Goal: Information Seeking & Learning: Find specific fact

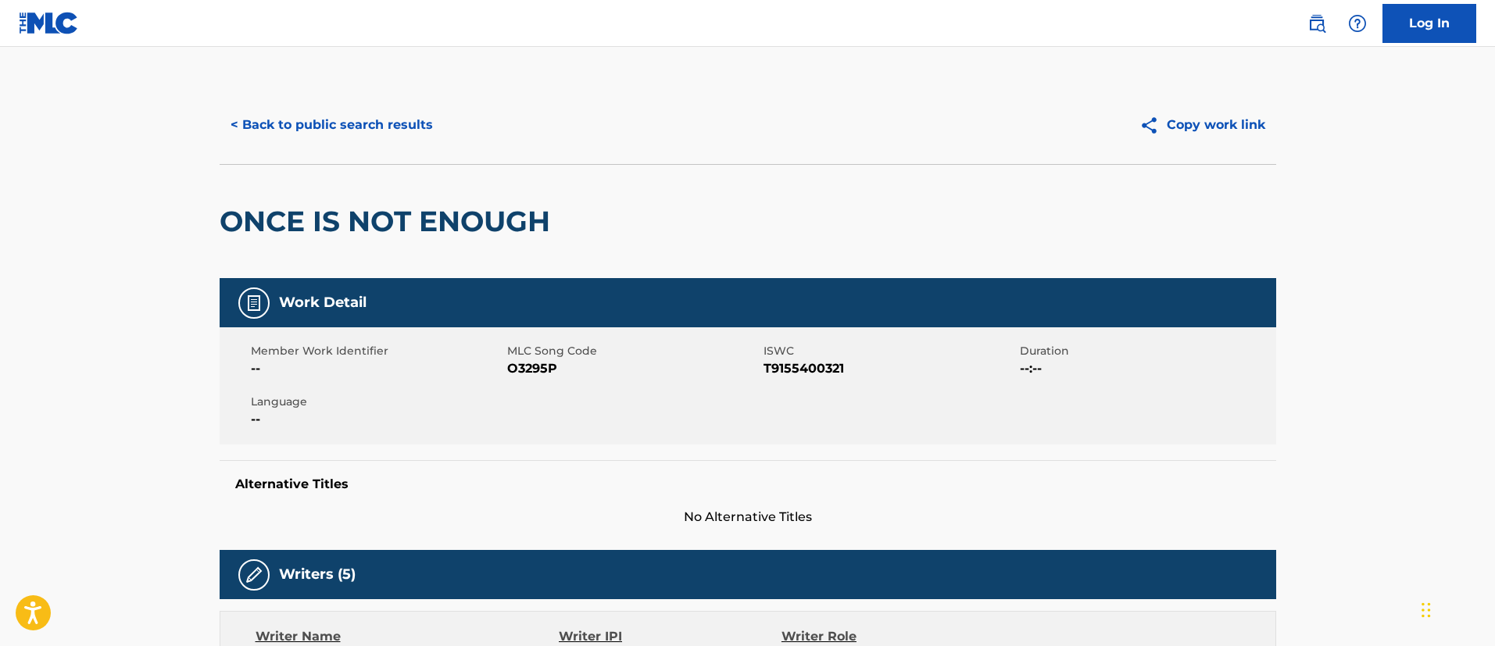
click at [376, 130] on button "< Back to public search results" at bounding box center [332, 125] width 224 height 39
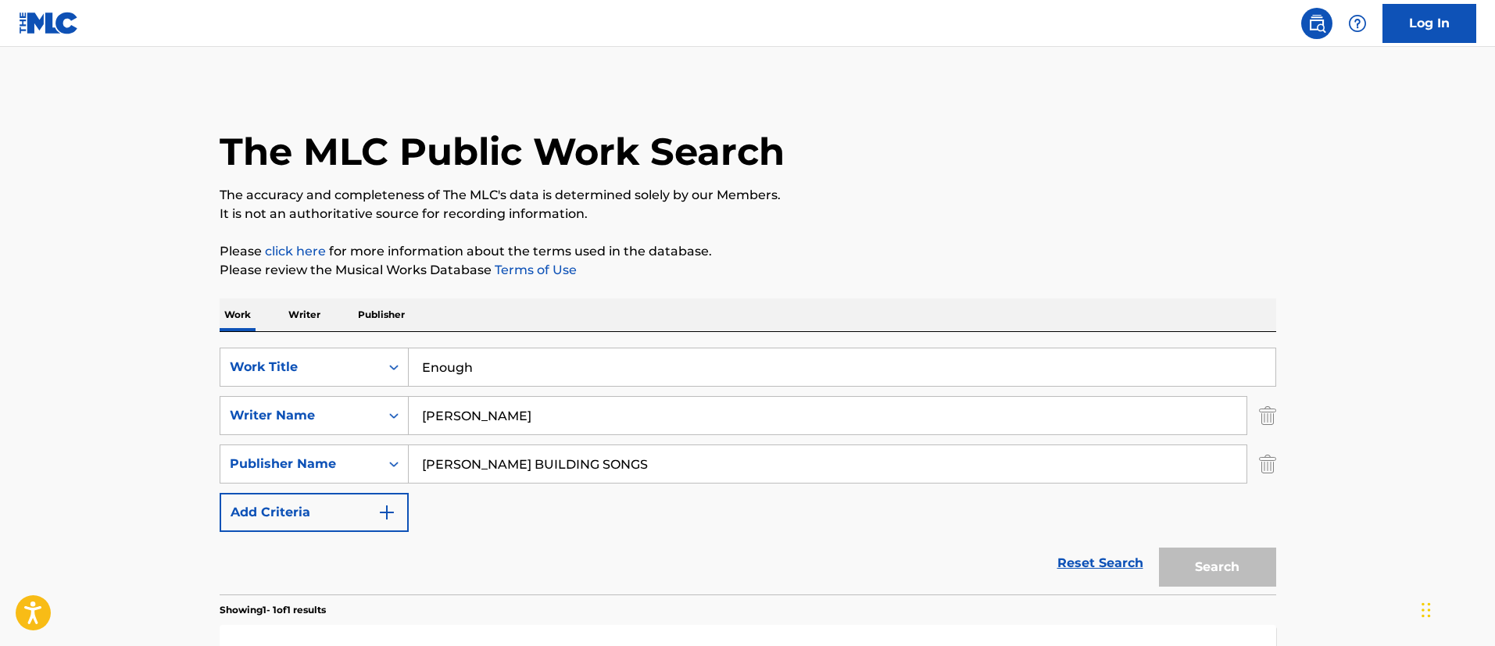
scroll to position [115, 0]
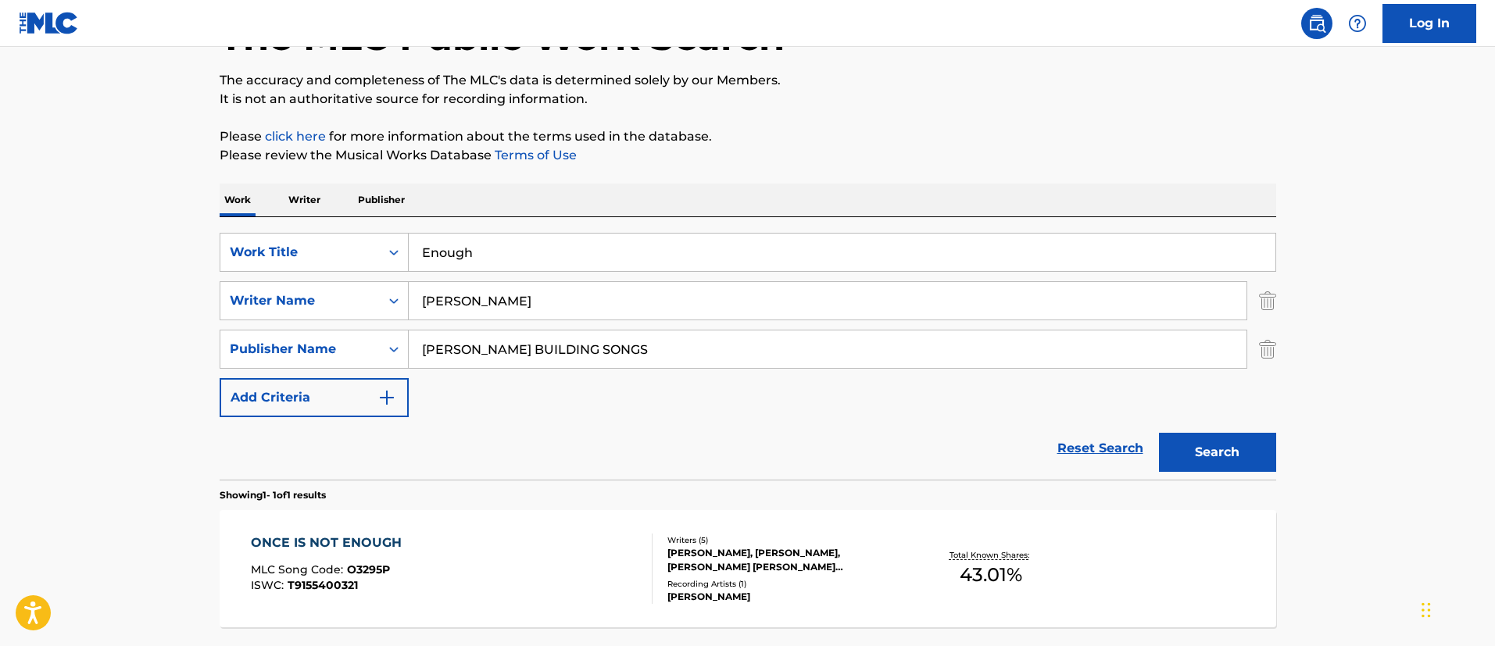
click at [1276, 350] on img "Search Form" at bounding box center [1267, 349] width 17 height 39
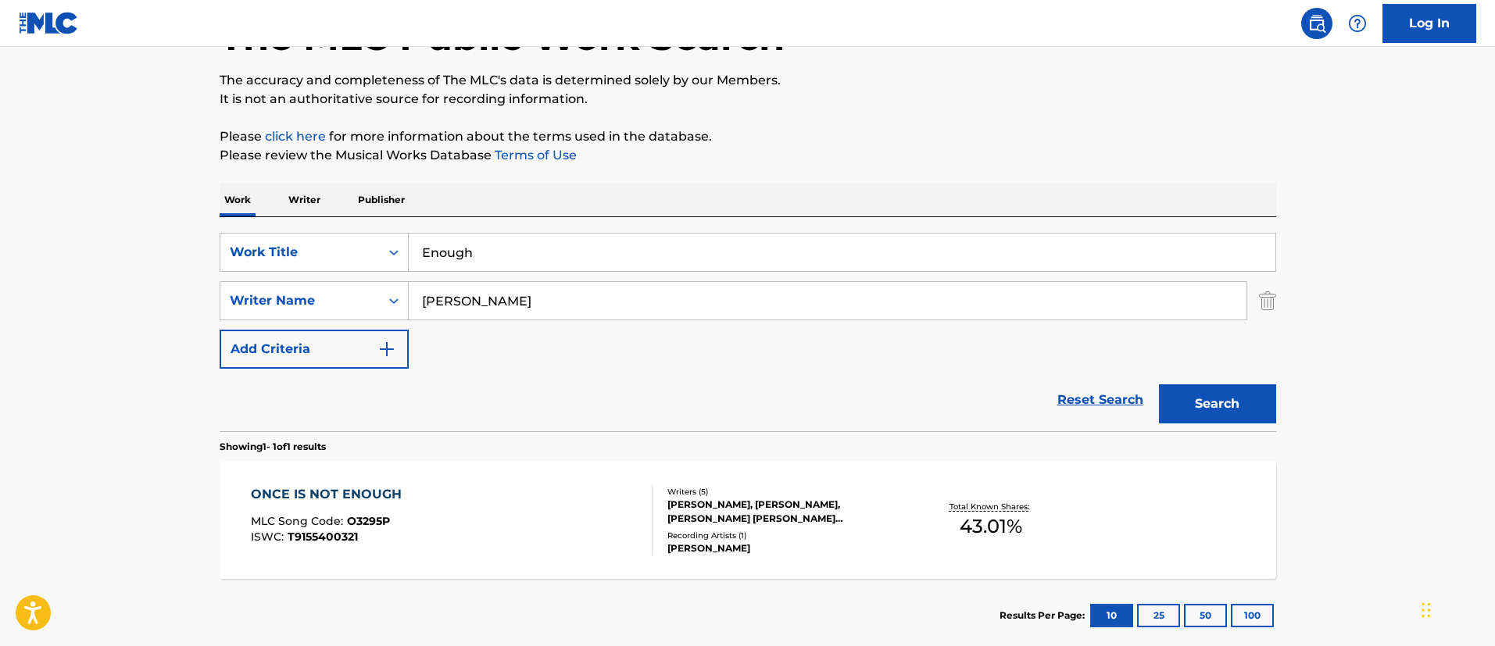
drag, startPoint x: 308, startPoint y: 193, endPoint x: 439, endPoint y: 242, distance: 140.2
click at [307, 194] on p "Writer" at bounding box center [304, 200] width 41 height 33
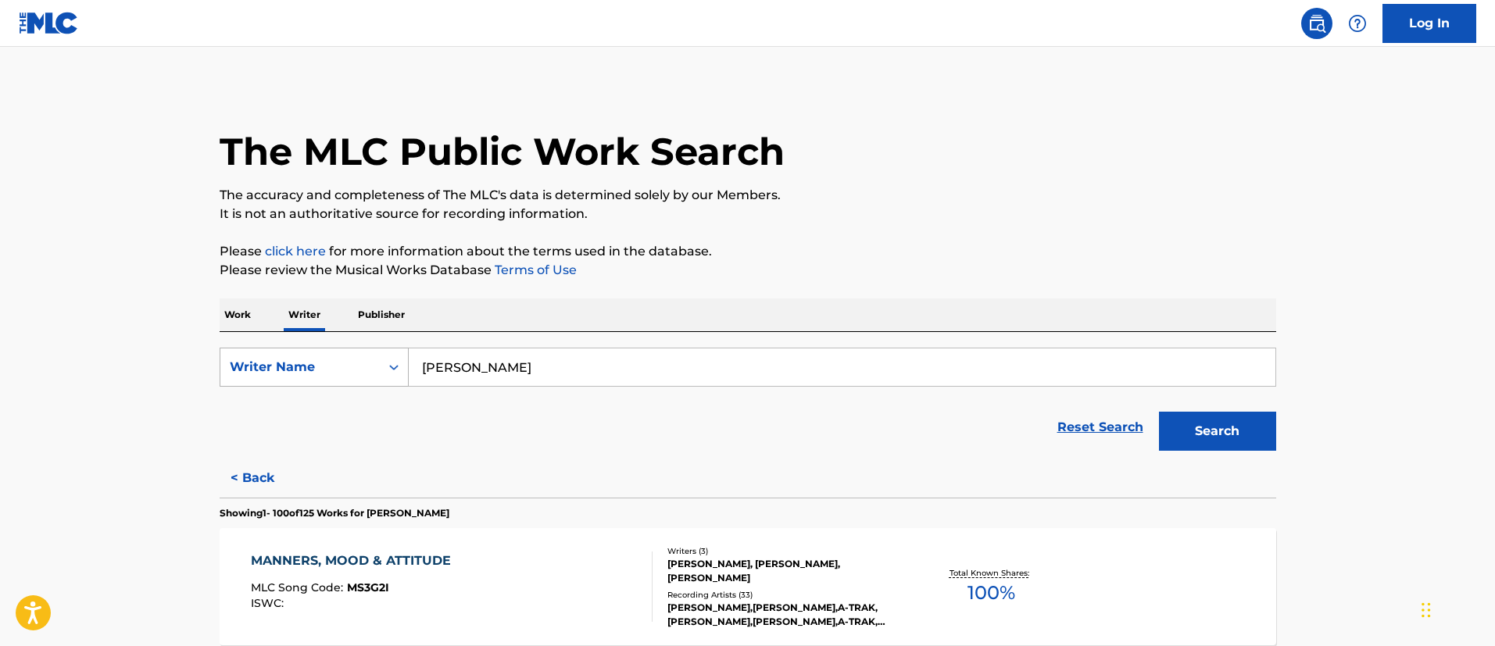
drag, startPoint x: 532, startPoint y: 363, endPoint x: 381, endPoint y: 360, distance: 151.7
click at [381, 360] on div "SearchWithCriteriaadeb17ca-d7d1-4910-a885-565473d1294f Writer Name [PERSON_NAME]" at bounding box center [748, 367] width 1057 height 39
paste input "Oritse Femi"
type input "Oritse Femi"
click at [1196, 433] on button "Search" at bounding box center [1217, 431] width 117 height 39
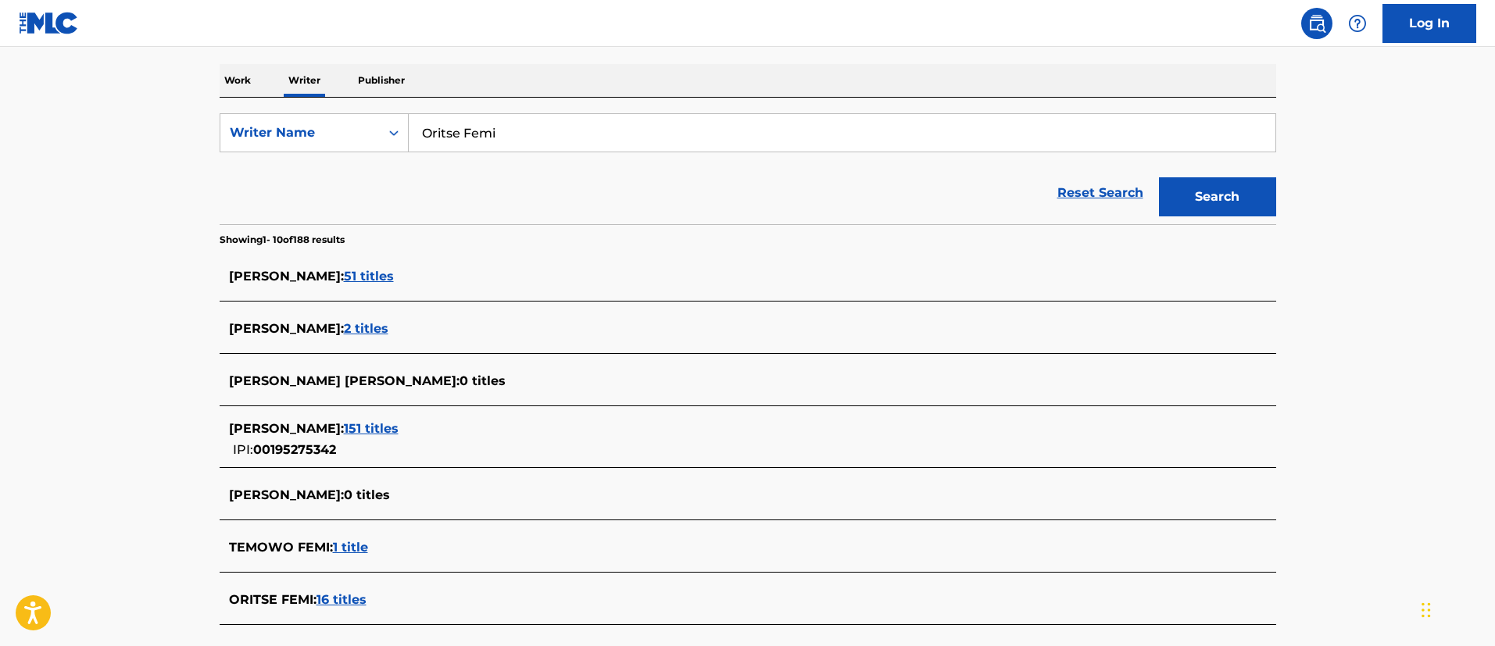
scroll to position [352, 0]
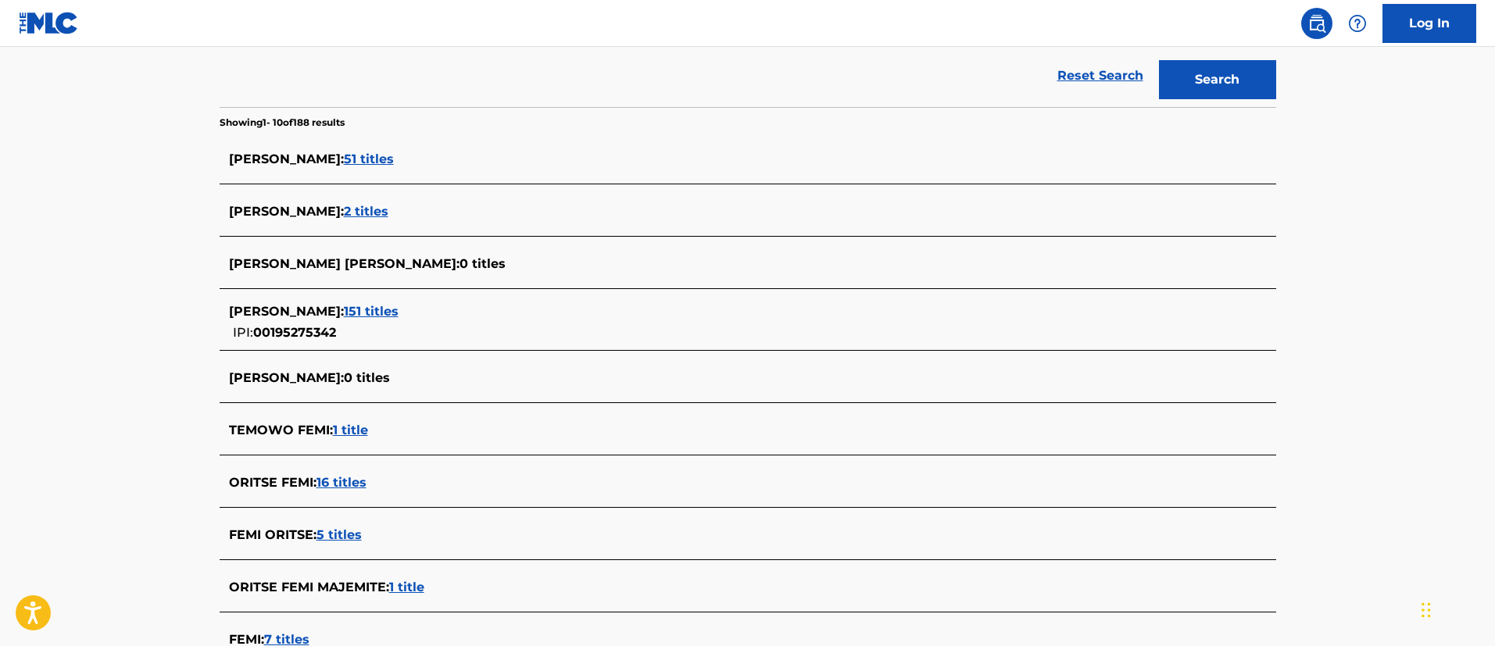
click at [344, 484] on span "16 titles" at bounding box center [342, 482] width 50 height 15
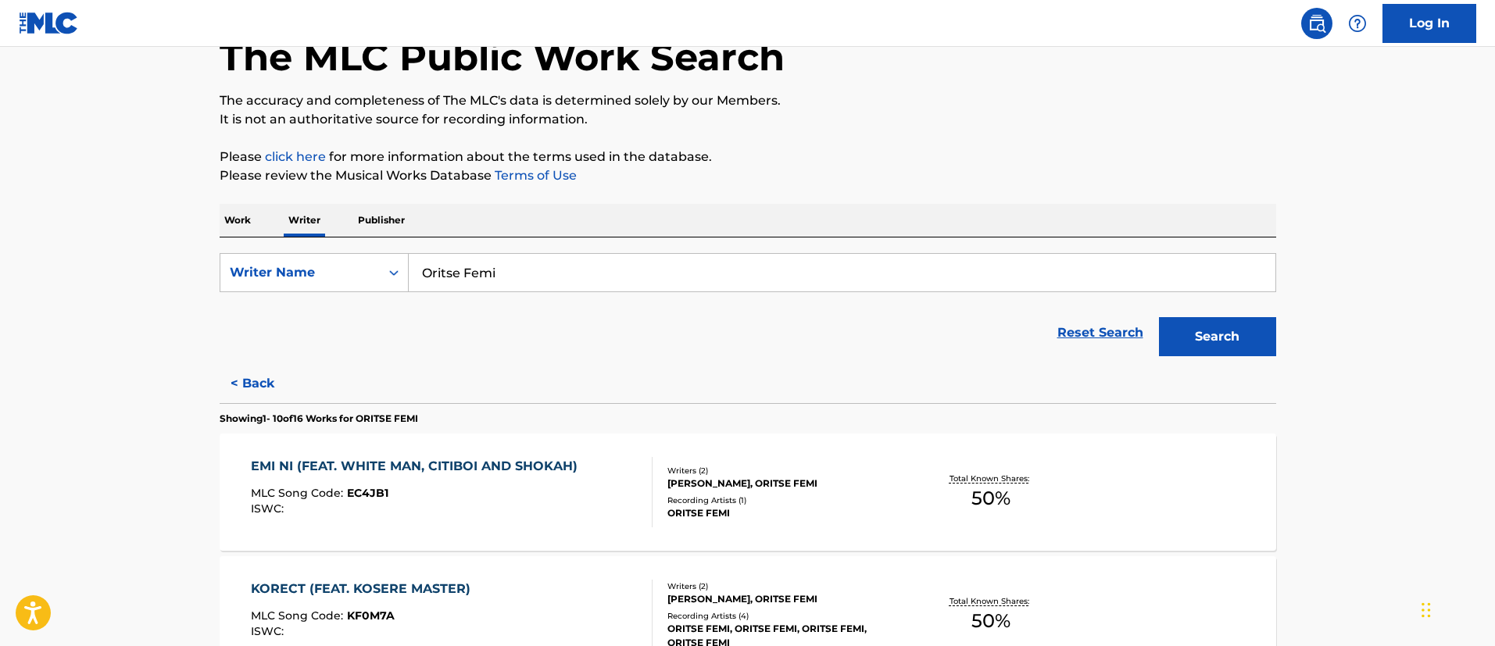
scroll to position [0, 0]
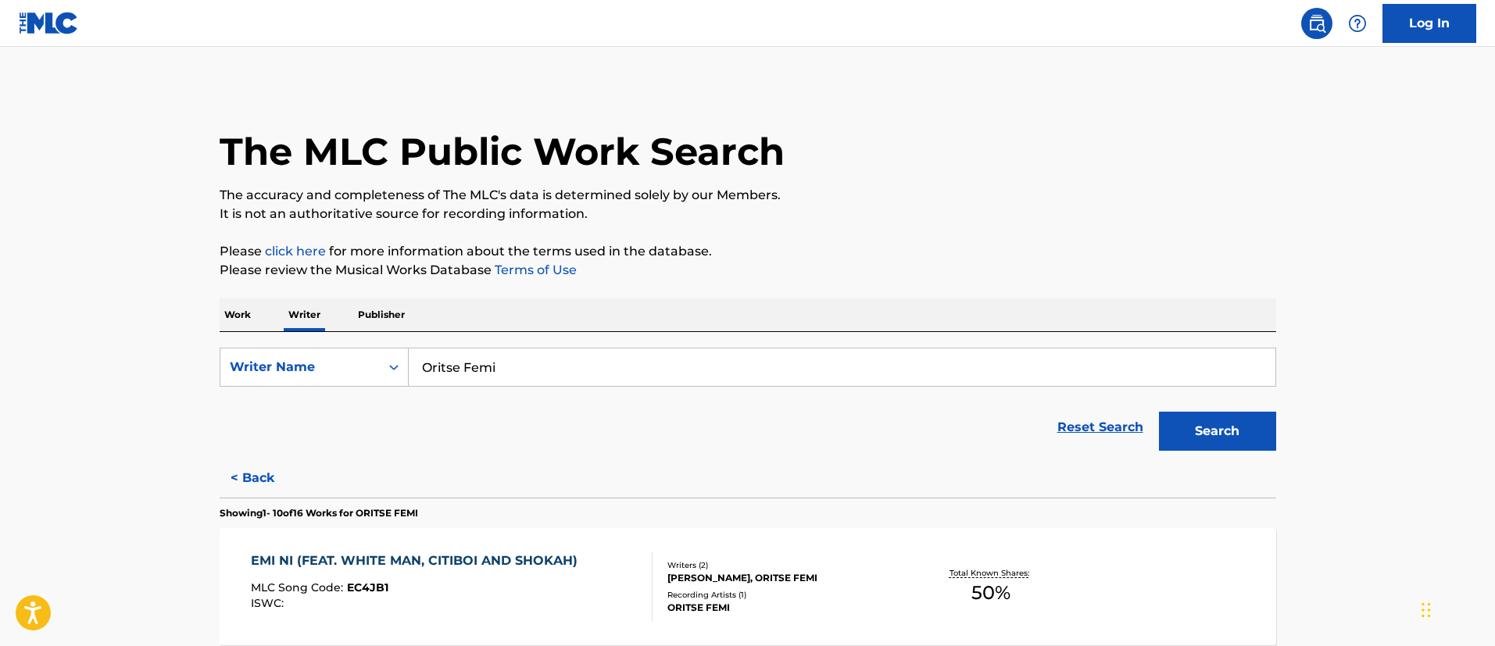
click at [231, 310] on p "Work" at bounding box center [238, 315] width 36 height 33
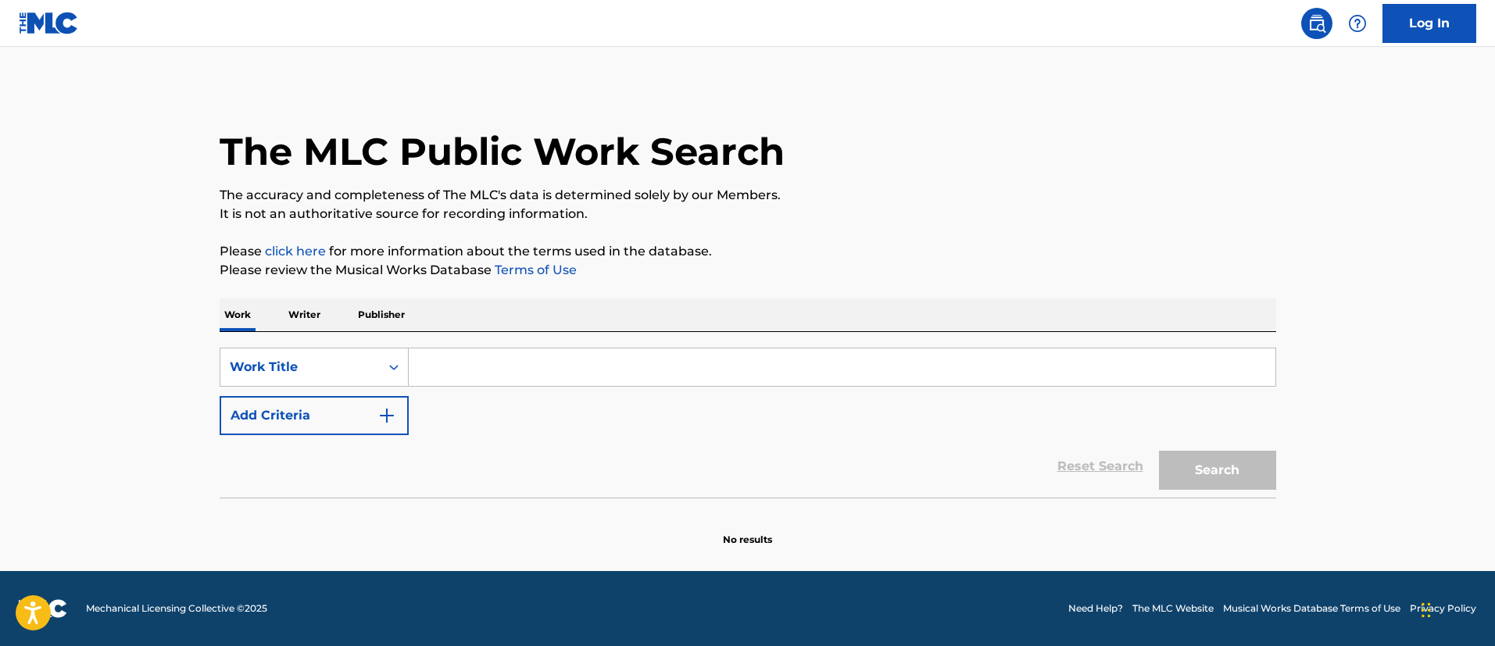
click at [476, 365] on input "Search Form" at bounding box center [842, 368] width 867 height 38
paste input "Double Wahala"
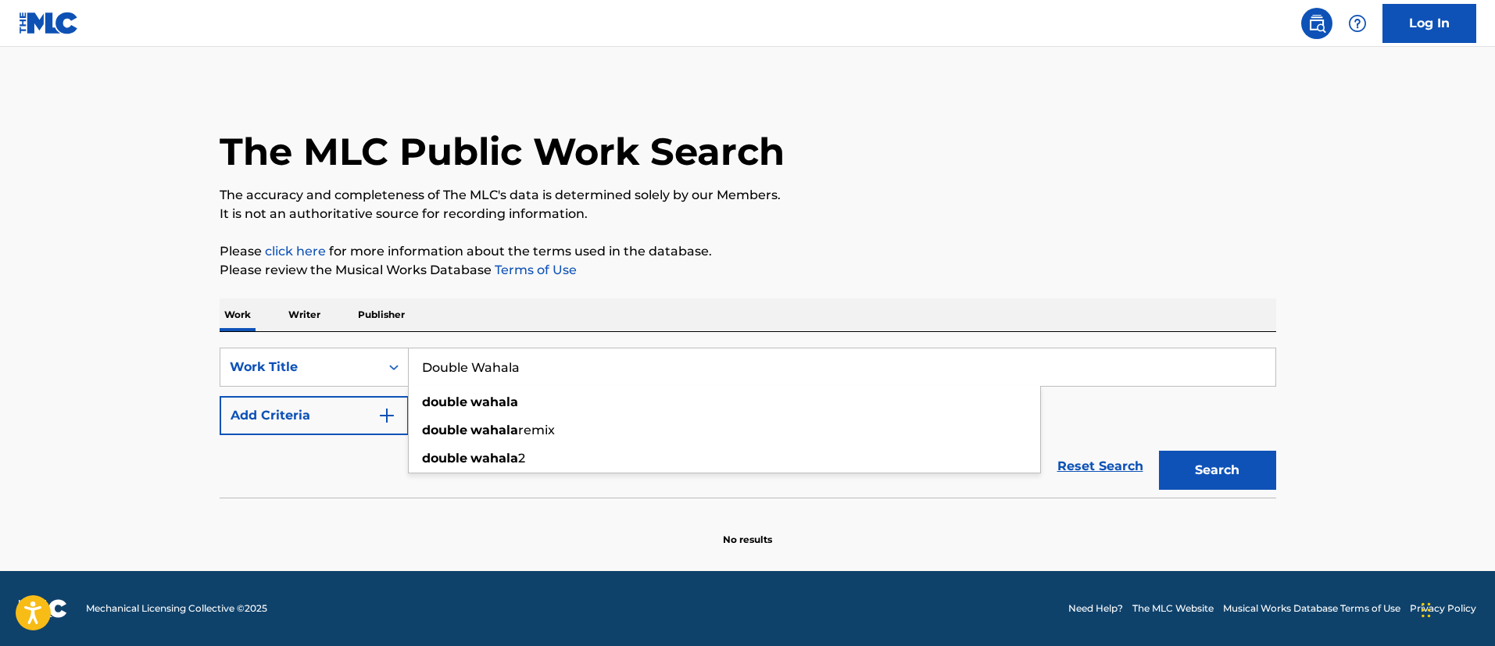
type input "Double Wahala"
click at [1215, 461] on button "Search" at bounding box center [1217, 470] width 117 height 39
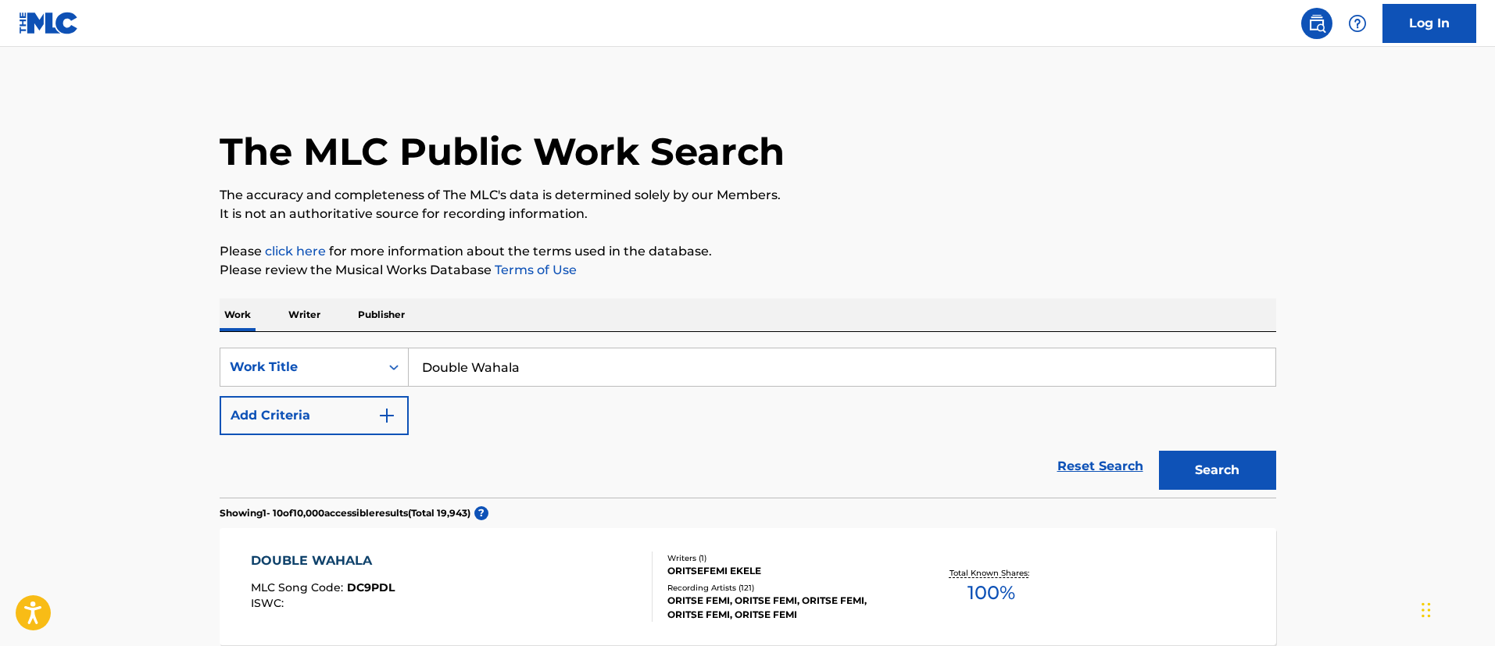
scroll to position [117, 0]
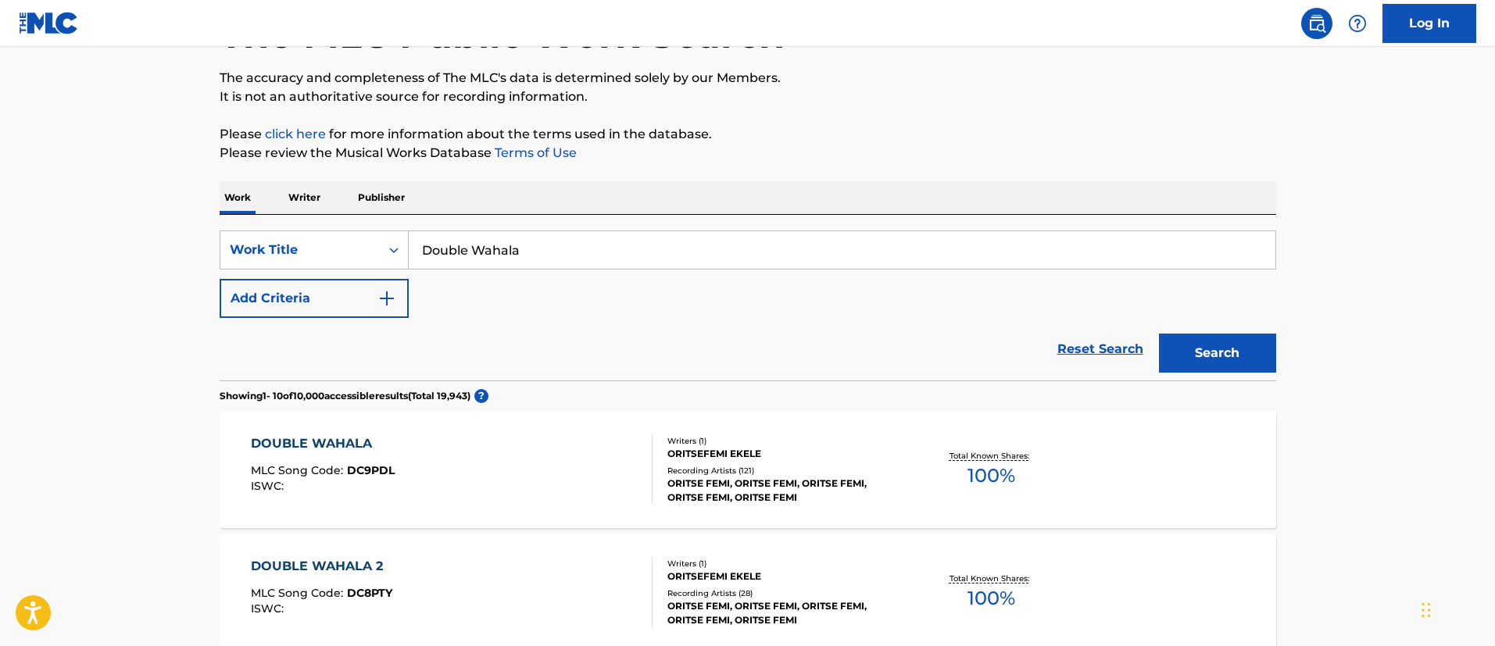
click at [352, 446] on div "DOUBLE WAHALA" at bounding box center [323, 444] width 144 height 19
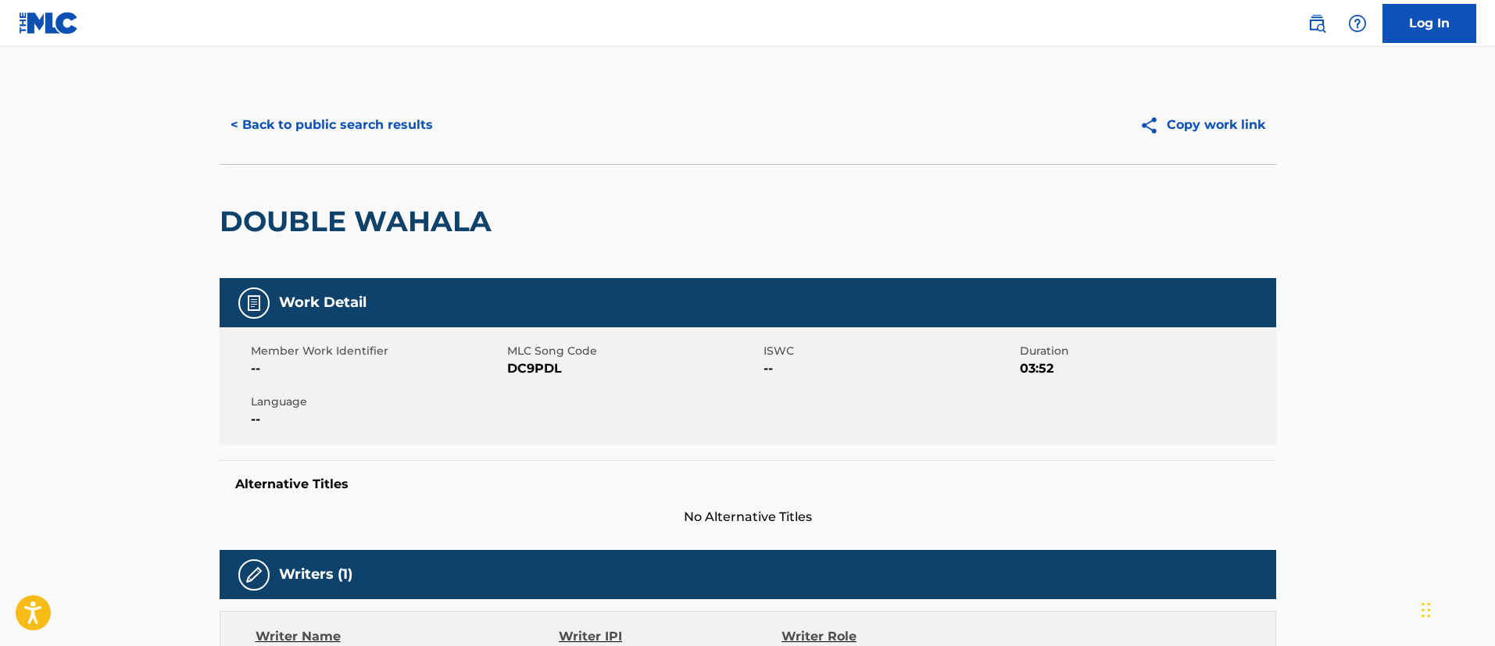
scroll to position [234, 0]
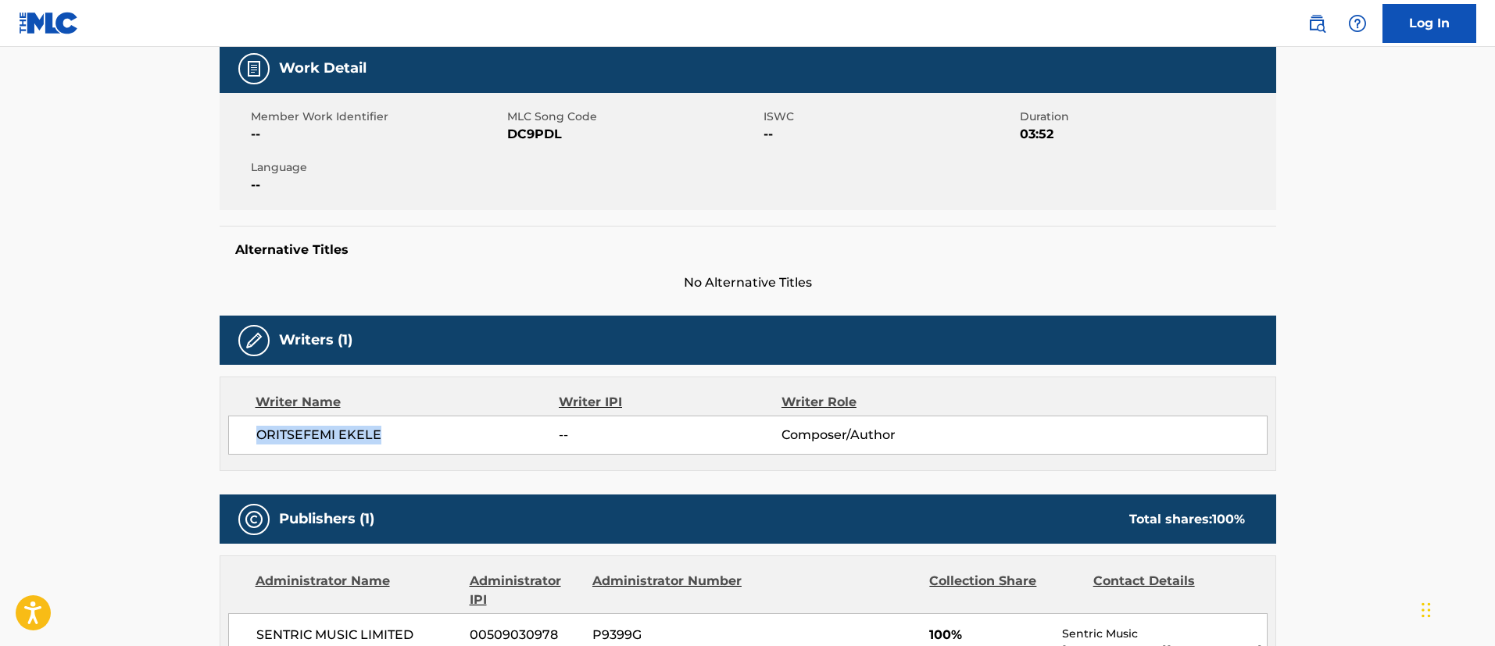
drag, startPoint x: 399, startPoint y: 435, endPoint x: 252, endPoint y: 435, distance: 146.9
click at [252, 435] on div "ORITSEFEMI EKELE -- Composer/Author" at bounding box center [748, 435] width 1040 height 39
copy span "ORITSEFEMI EKELE"
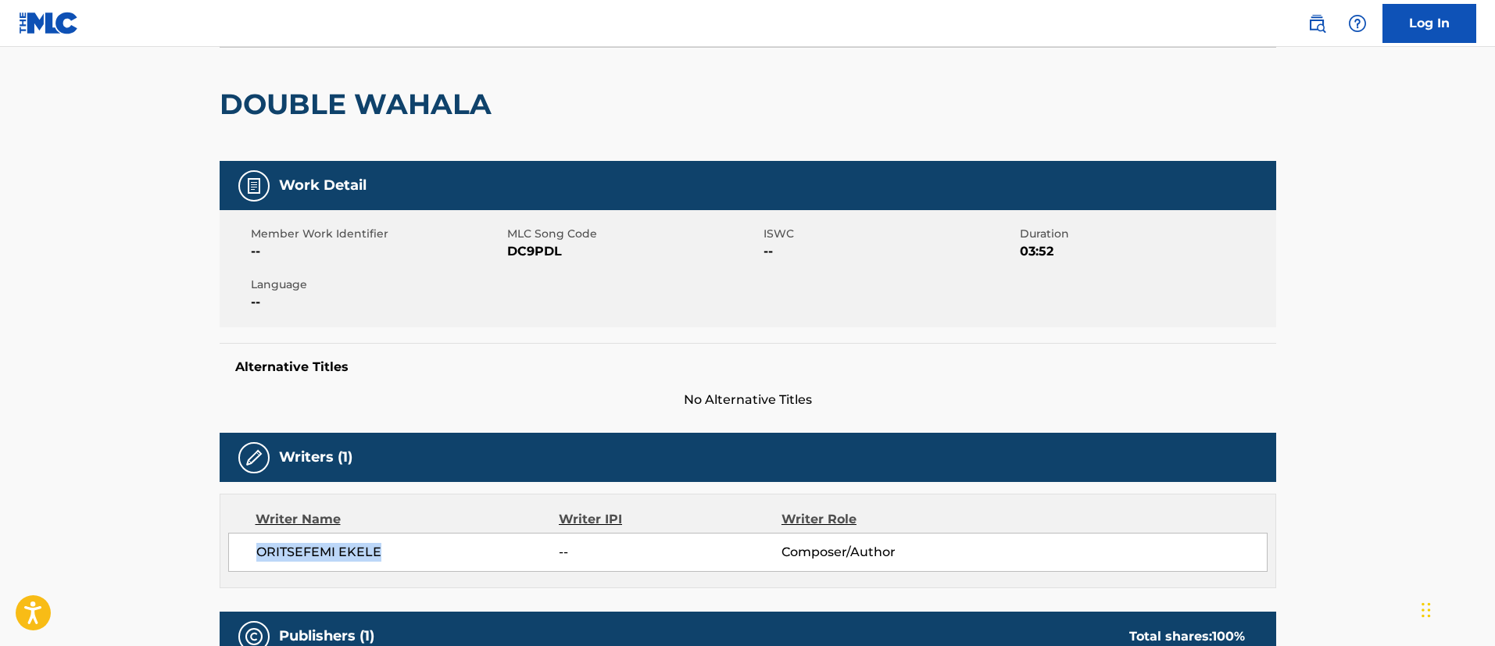
scroll to position [0, 0]
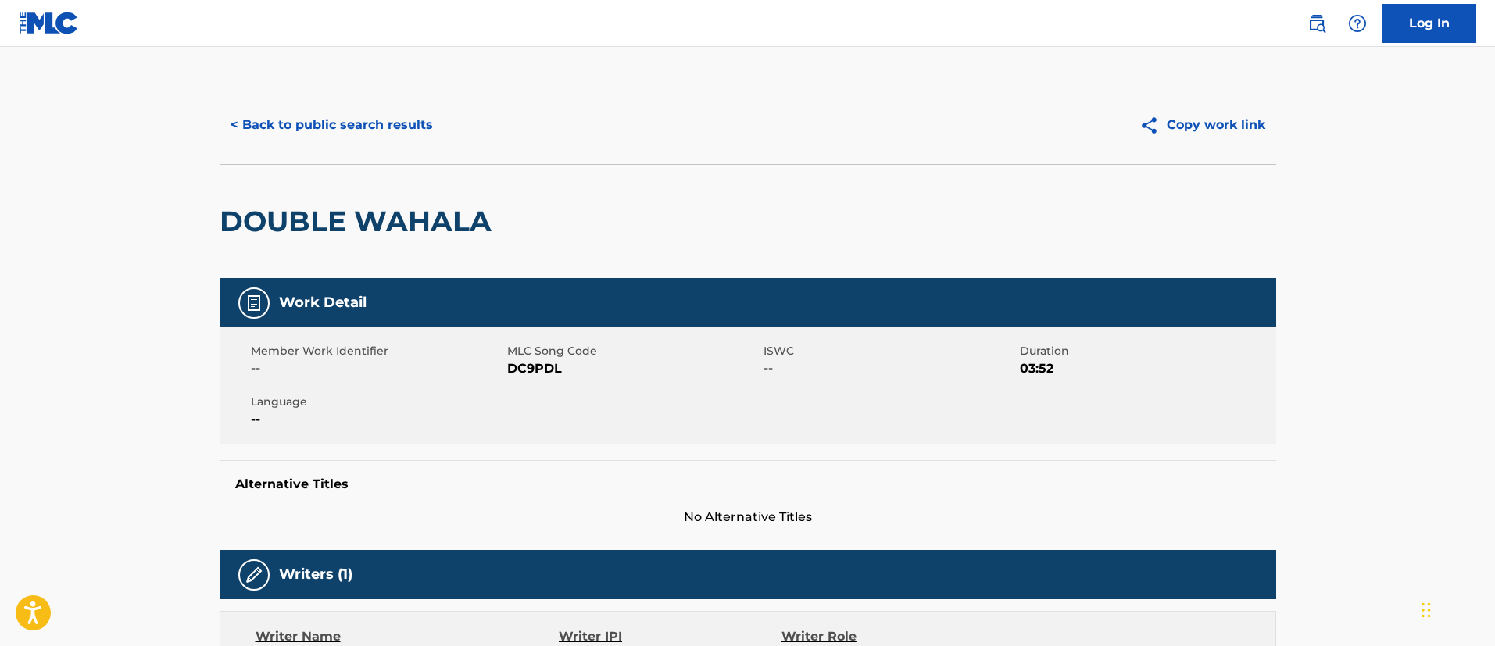
click at [300, 126] on button "< Back to public search results" at bounding box center [332, 125] width 224 height 39
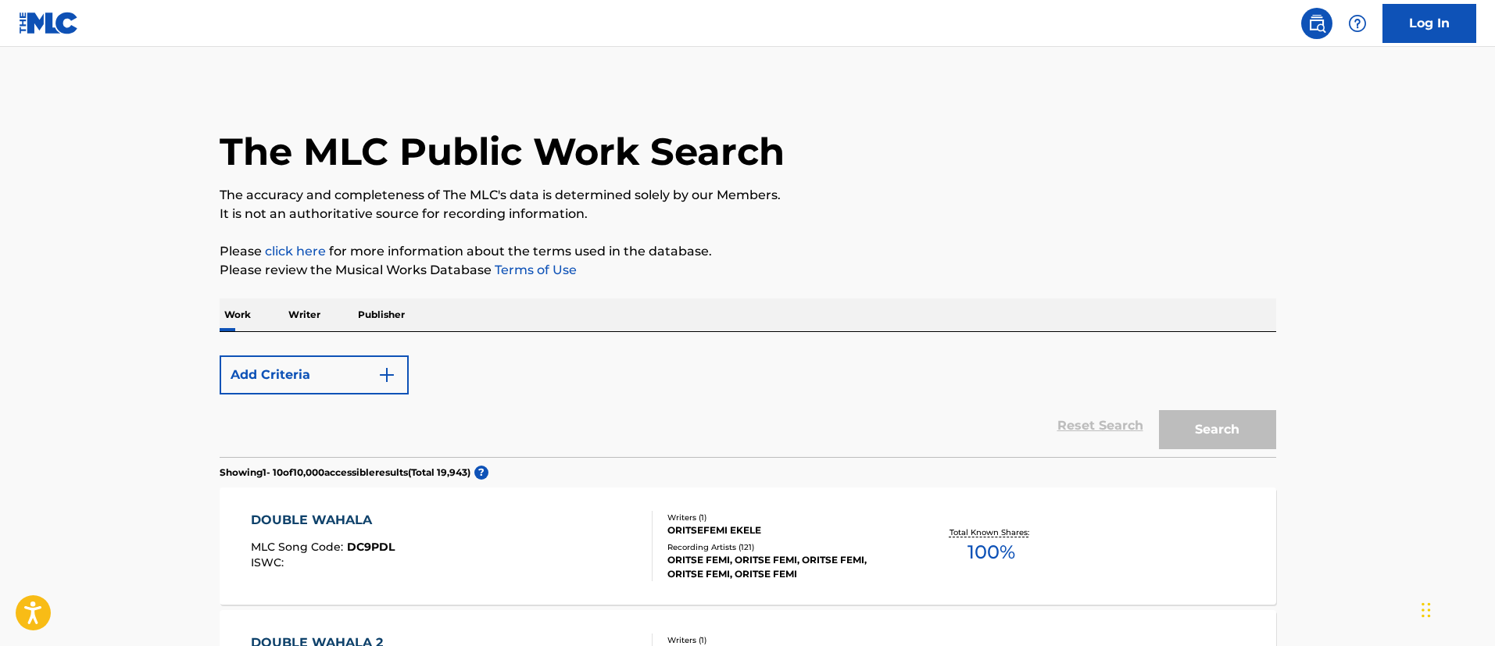
scroll to position [117, 0]
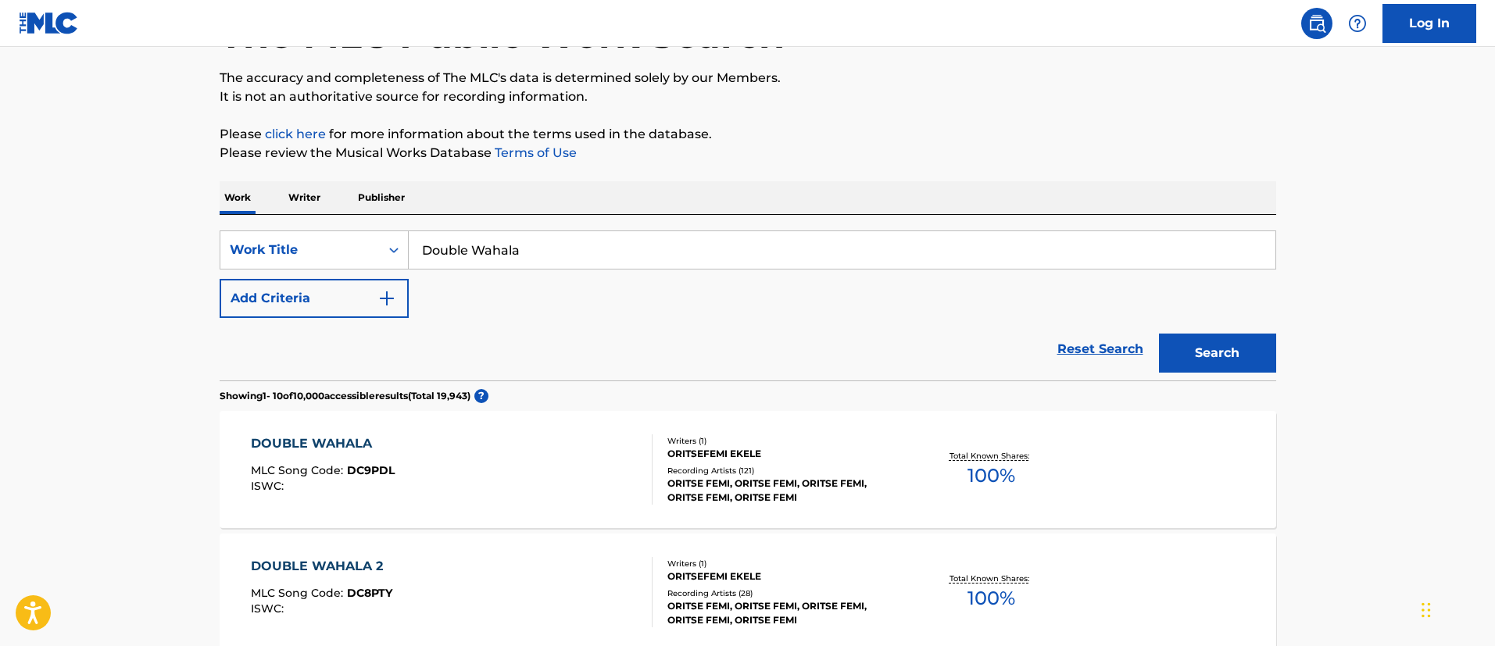
click at [300, 196] on p "Writer" at bounding box center [304, 197] width 41 height 33
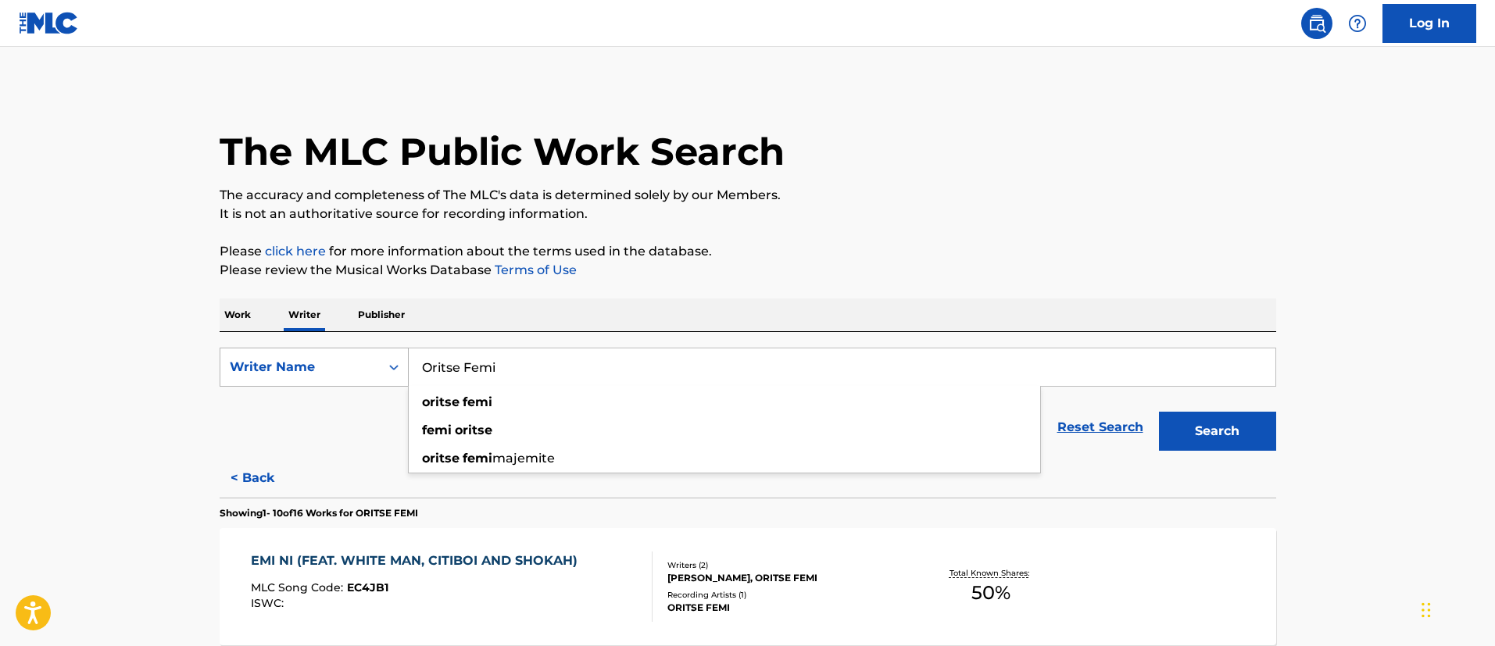
drag, startPoint x: 551, startPoint y: 372, endPoint x: 396, endPoint y: 363, distance: 155.0
click at [396, 363] on div "SearchWithCriteriaadeb17ca-d7d1-4910-a885-565473d1294f Writer Name [PERSON_NAME…" at bounding box center [748, 367] width 1057 height 39
paste input "RITSEFEMI EKELE"
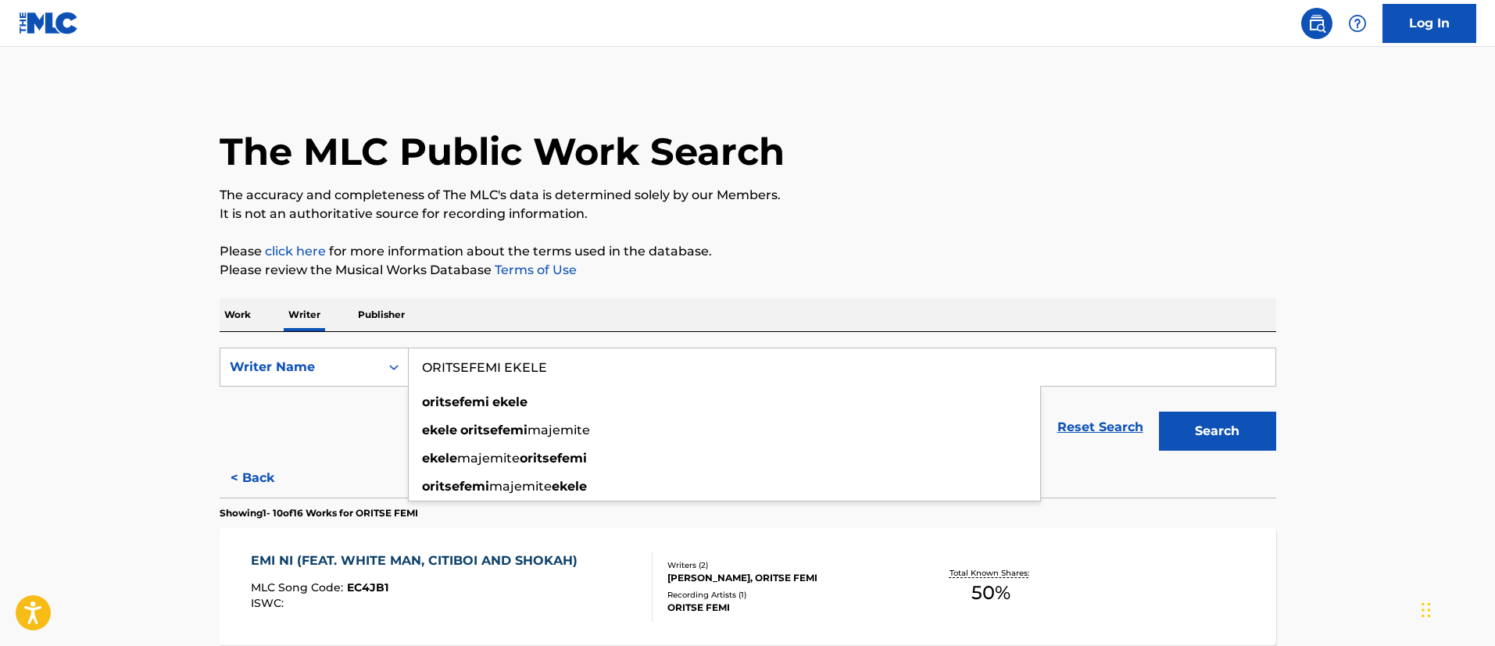
type input "ORITSEFEMI EKELE"
click at [1190, 429] on button "Search" at bounding box center [1217, 431] width 117 height 39
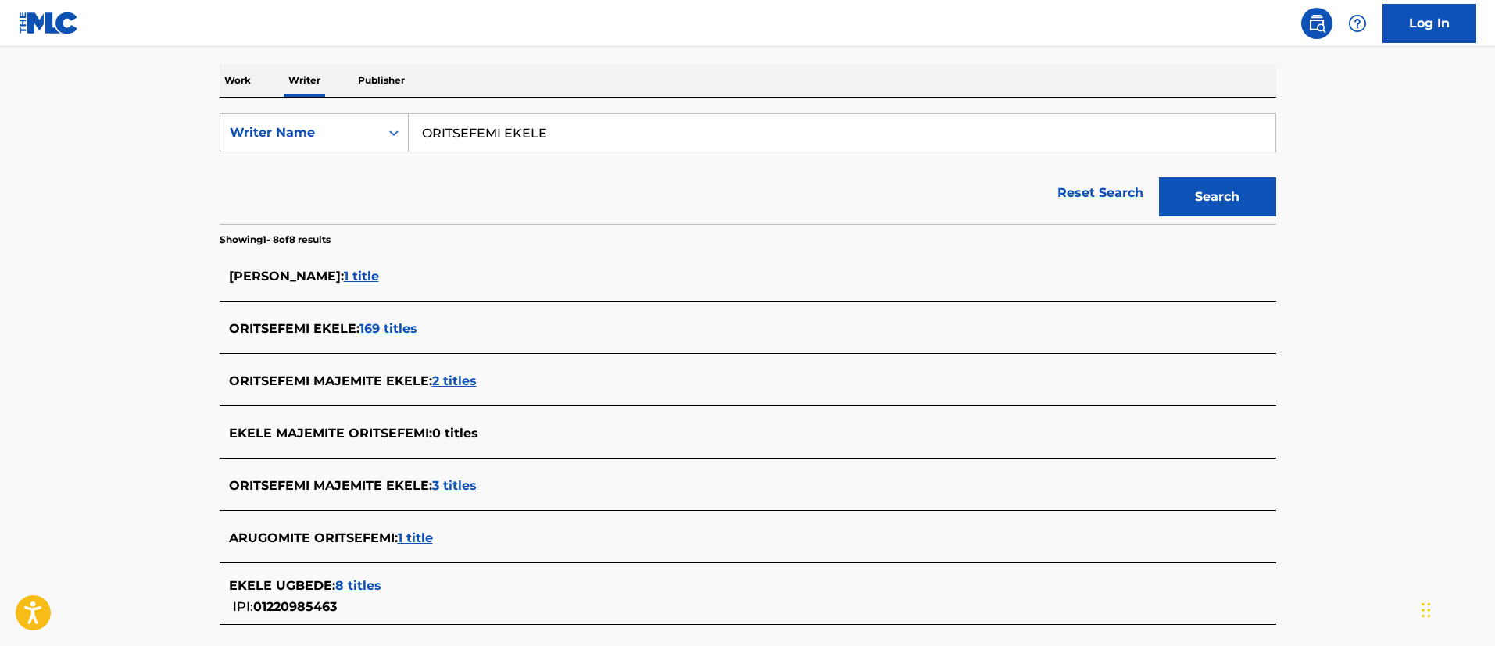
scroll to position [117, 0]
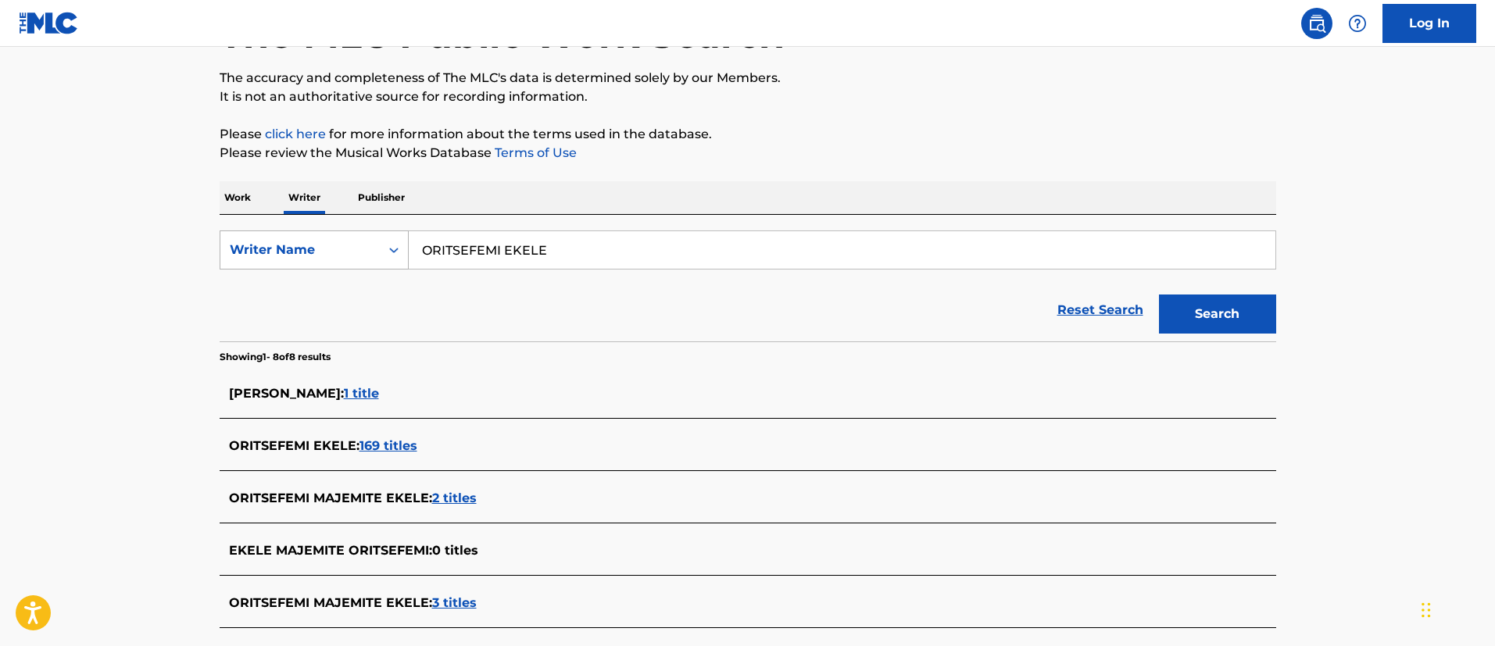
drag, startPoint x: 617, startPoint y: 249, endPoint x: 345, endPoint y: 233, distance: 273.3
click at [345, 234] on div "SearchWithCriteriaadeb17ca-d7d1-4910-a885-565473d1294f Writer Name [PERSON_NAME]" at bounding box center [748, 250] width 1057 height 39
click at [234, 192] on p "Work" at bounding box center [238, 197] width 36 height 33
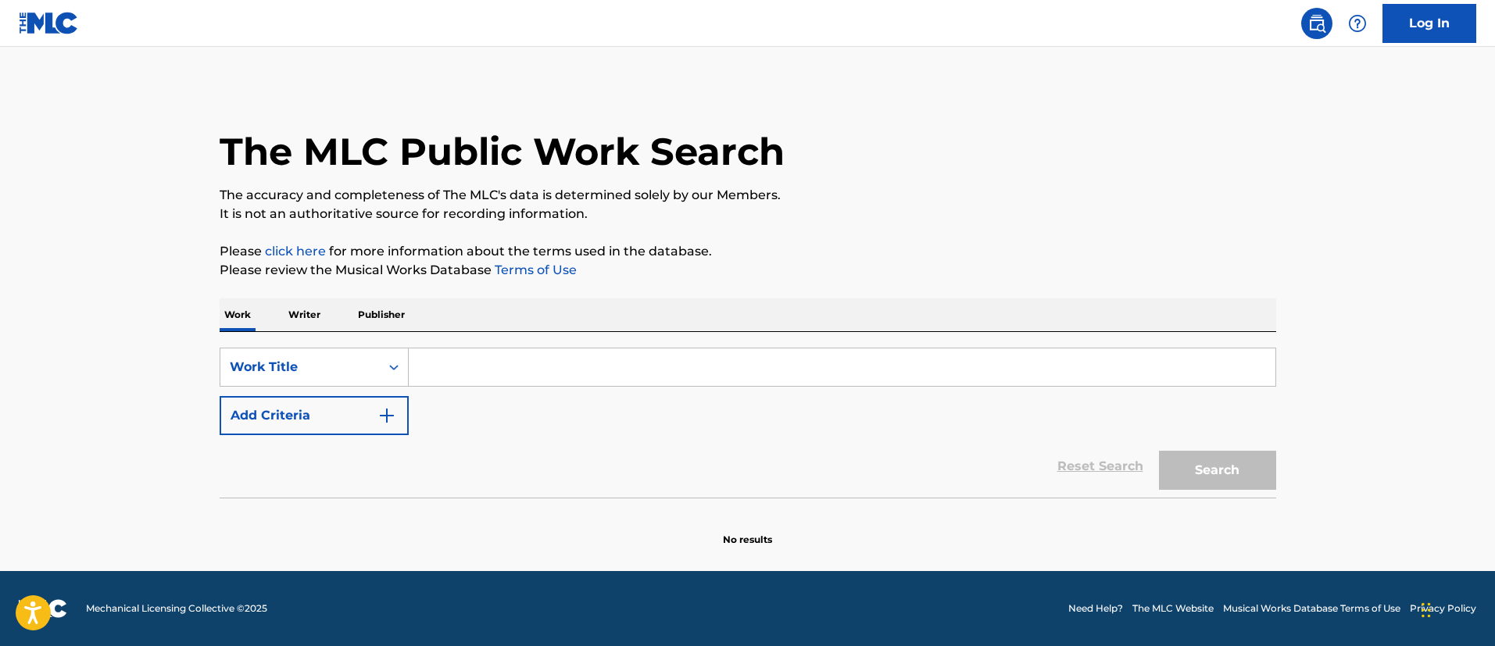
drag, startPoint x: 483, startPoint y: 361, endPoint x: 485, endPoint y: 376, distance: 14.9
click at [483, 374] on input "Search Form" at bounding box center [842, 368] width 867 height 38
paste input "ORITSEFEMI EKELE"
type input "ORITSEFEMI EKELE"
drag, startPoint x: 582, startPoint y: 370, endPoint x: 348, endPoint y: 361, distance: 233.9
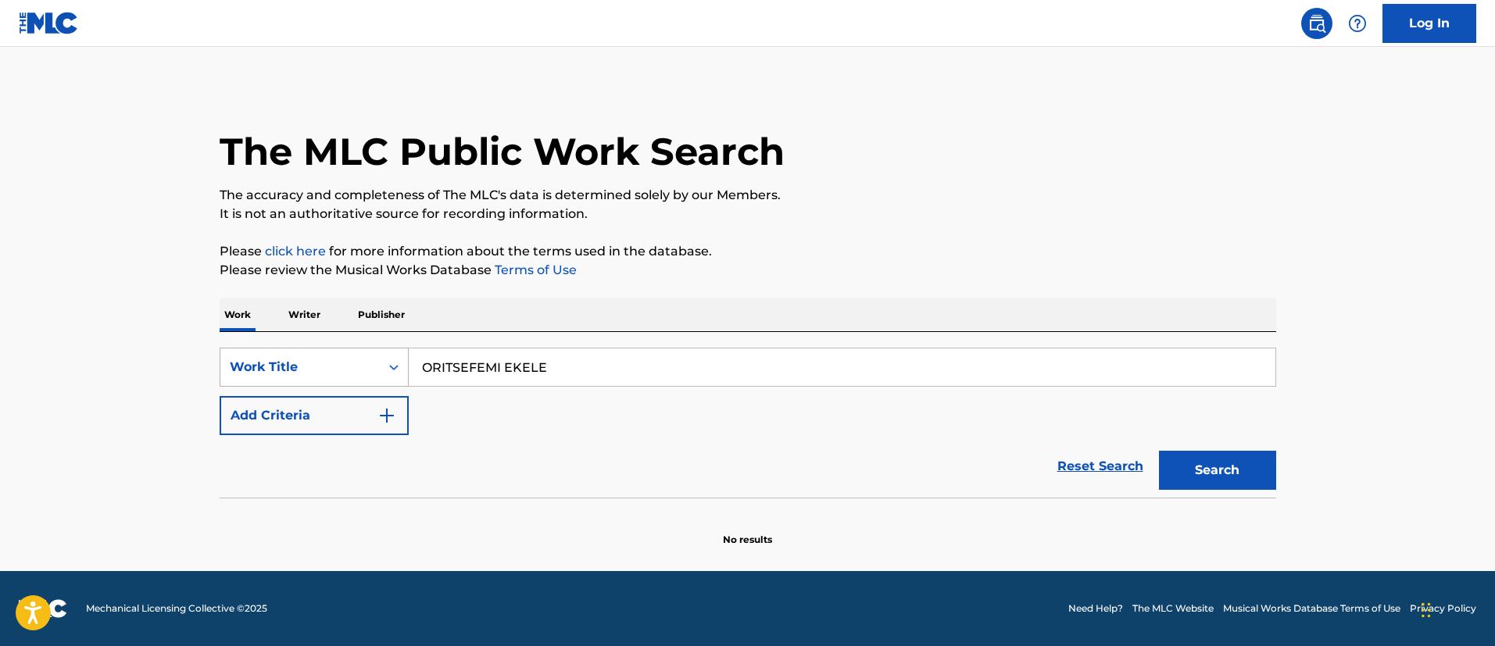
click at [347, 362] on div "SearchWithCriteriae08af367-07c3-42a1-9ebd-9e0a254c6f78 Work Title ORITSEFEMI EK…" at bounding box center [748, 367] width 1057 height 39
paste input "Double Wahala"
type input "Double Wahala"
click at [1204, 461] on button "Search" at bounding box center [1217, 470] width 117 height 39
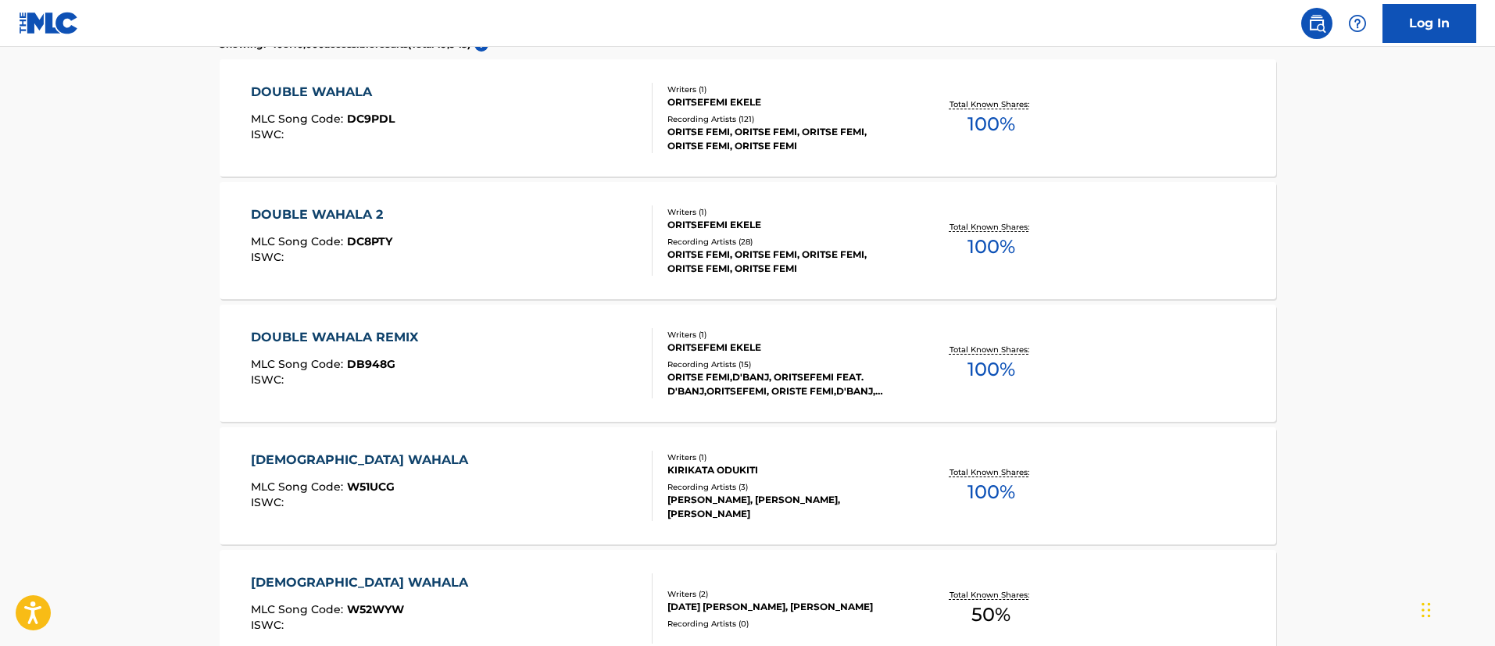
scroll to position [234, 0]
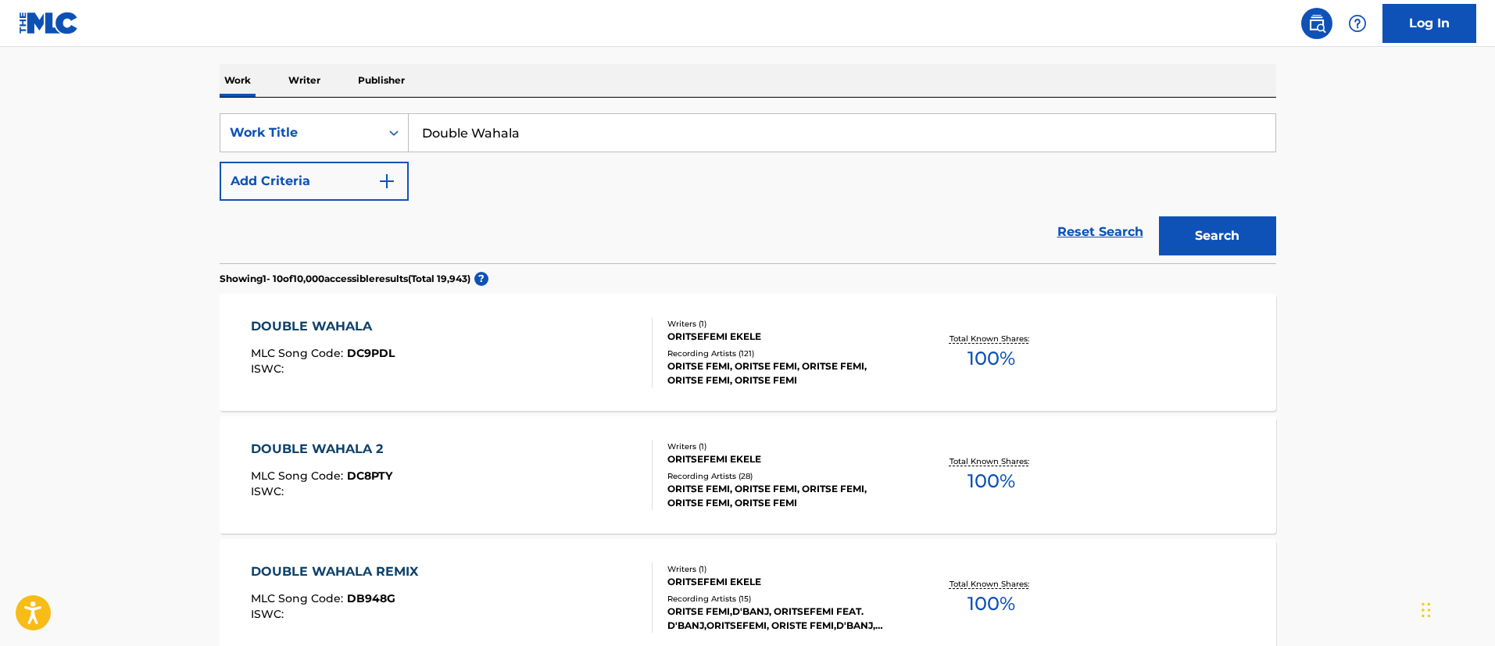
click at [748, 335] on div "ORITSEFEMI EKELE" at bounding box center [785, 337] width 236 height 14
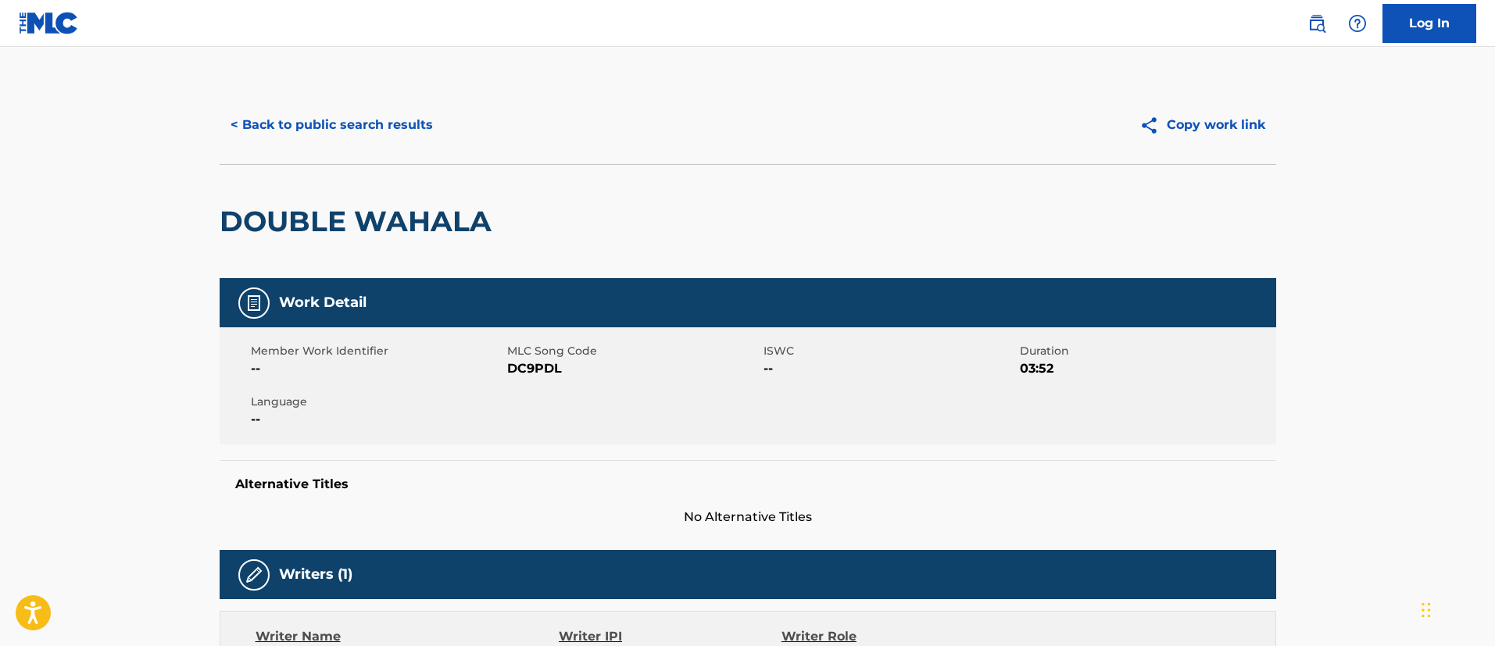
scroll to position [234, 0]
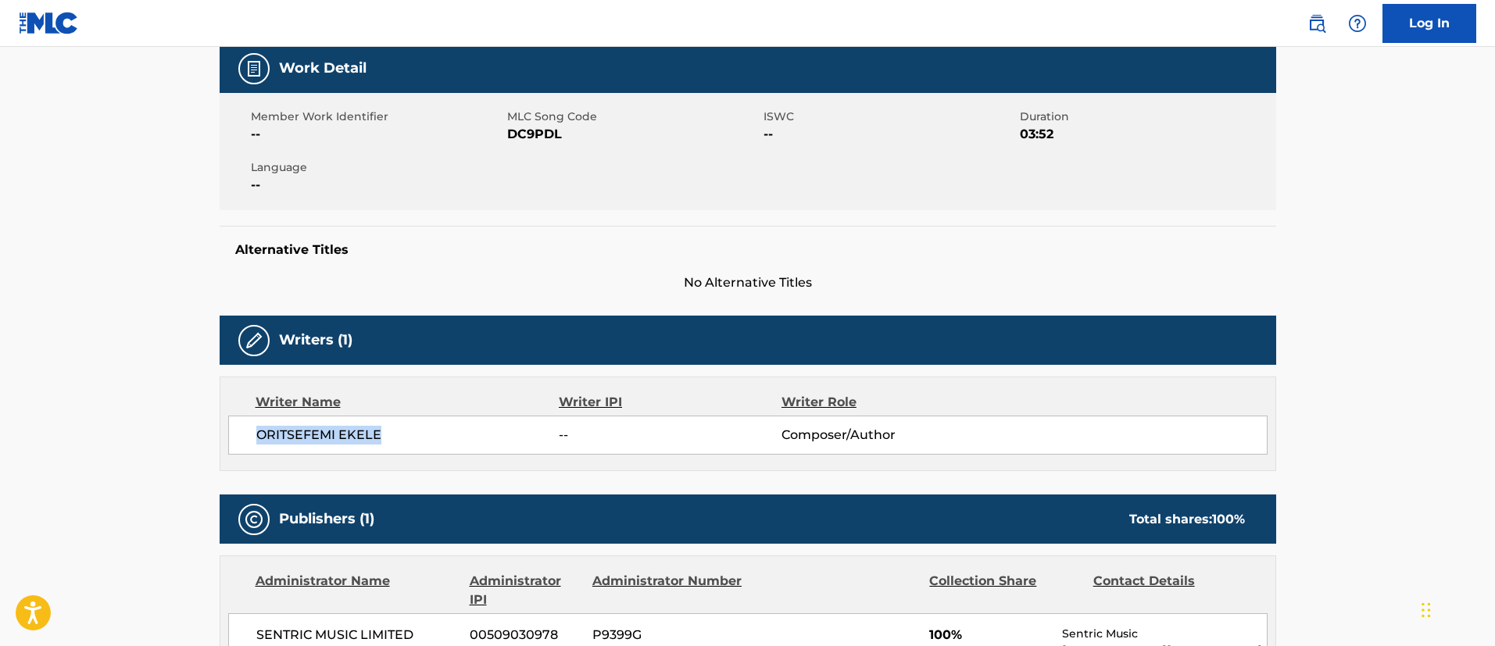
drag, startPoint x: 393, startPoint y: 437, endPoint x: 235, endPoint y: 438, distance: 157.9
click at [235, 438] on div "ORITSEFEMI EKELE -- Composer/Author" at bounding box center [748, 435] width 1040 height 39
copy span "ORITSEFEMI EKELE"
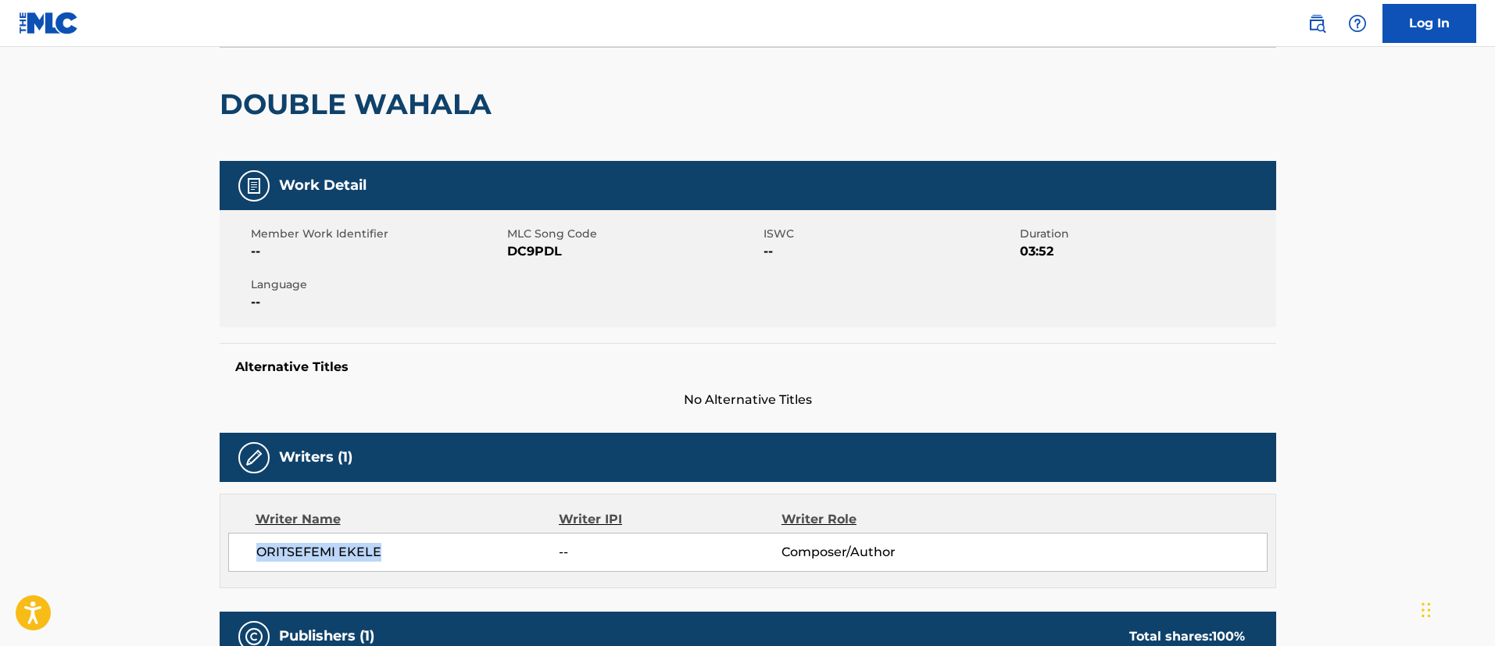
scroll to position [0, 0]
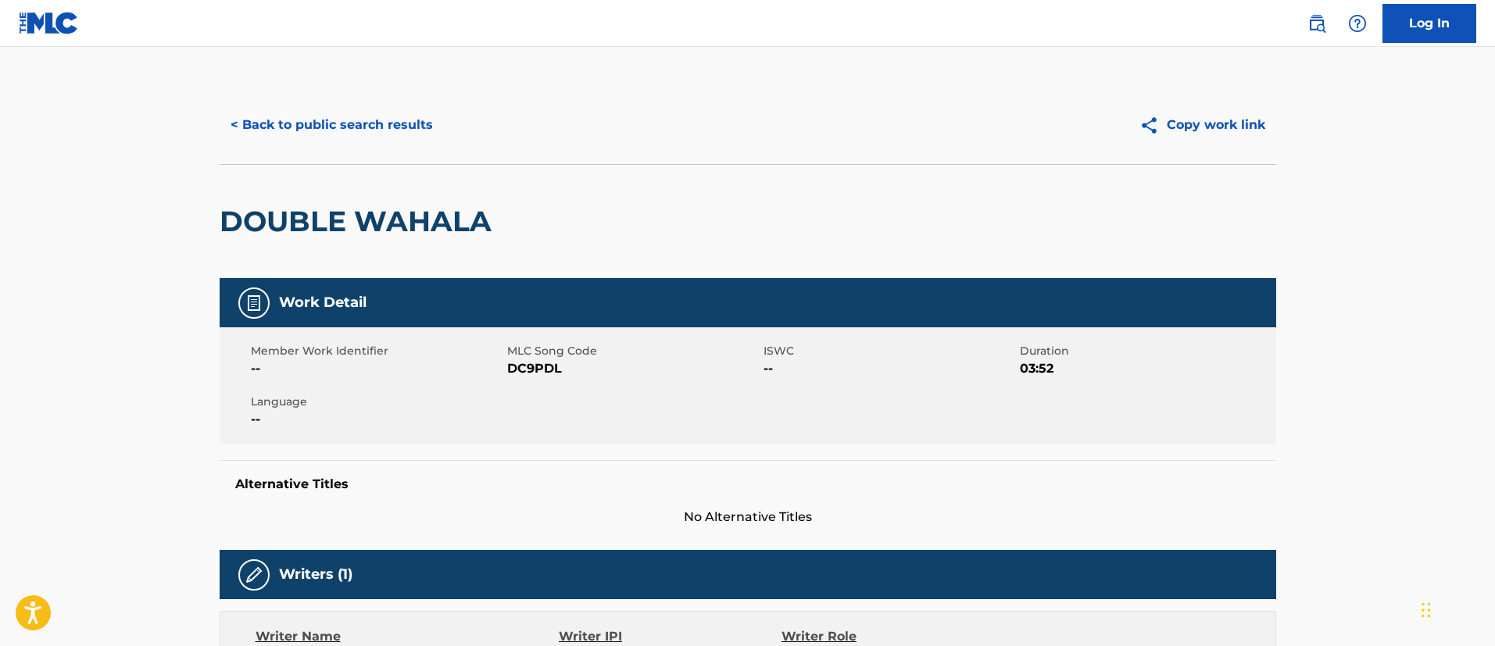
click at [374, 121] on button "< Back to public search results" at bounding box center [332, 125] width 224 height 39
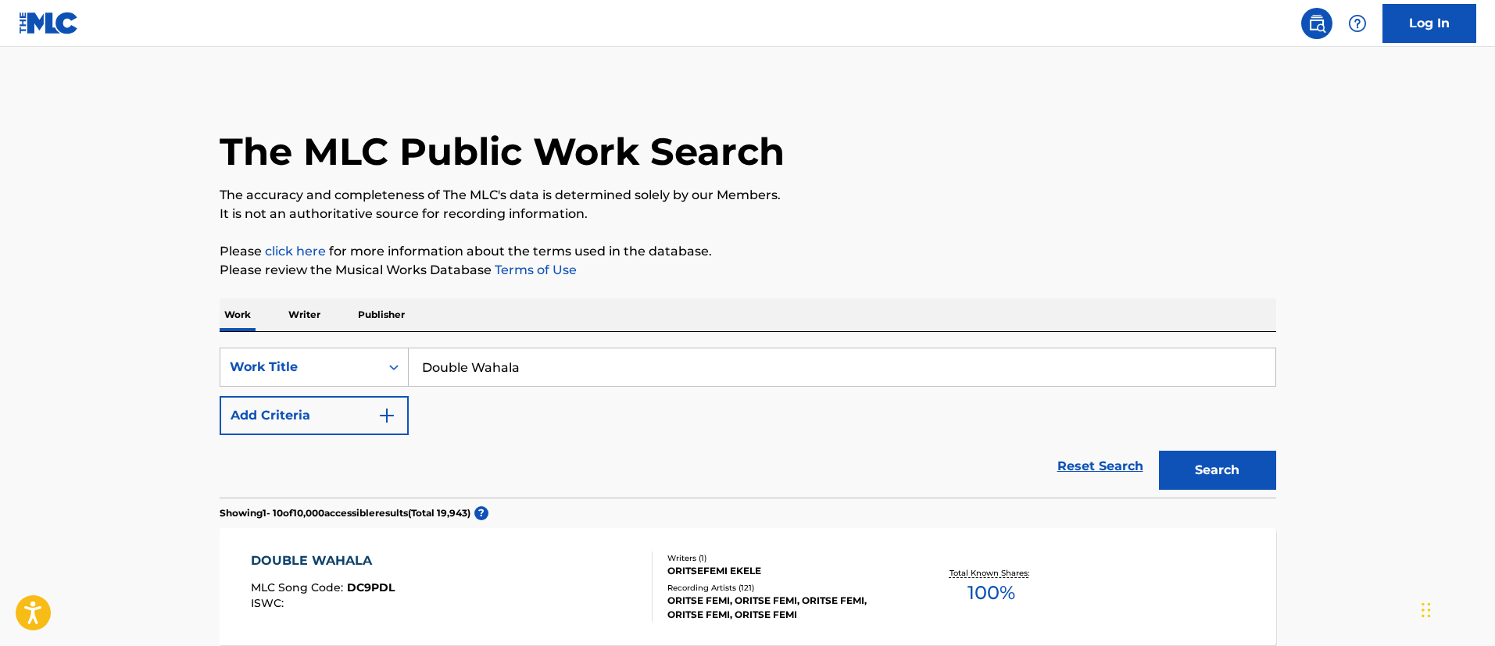
scroll to position [234, 0]
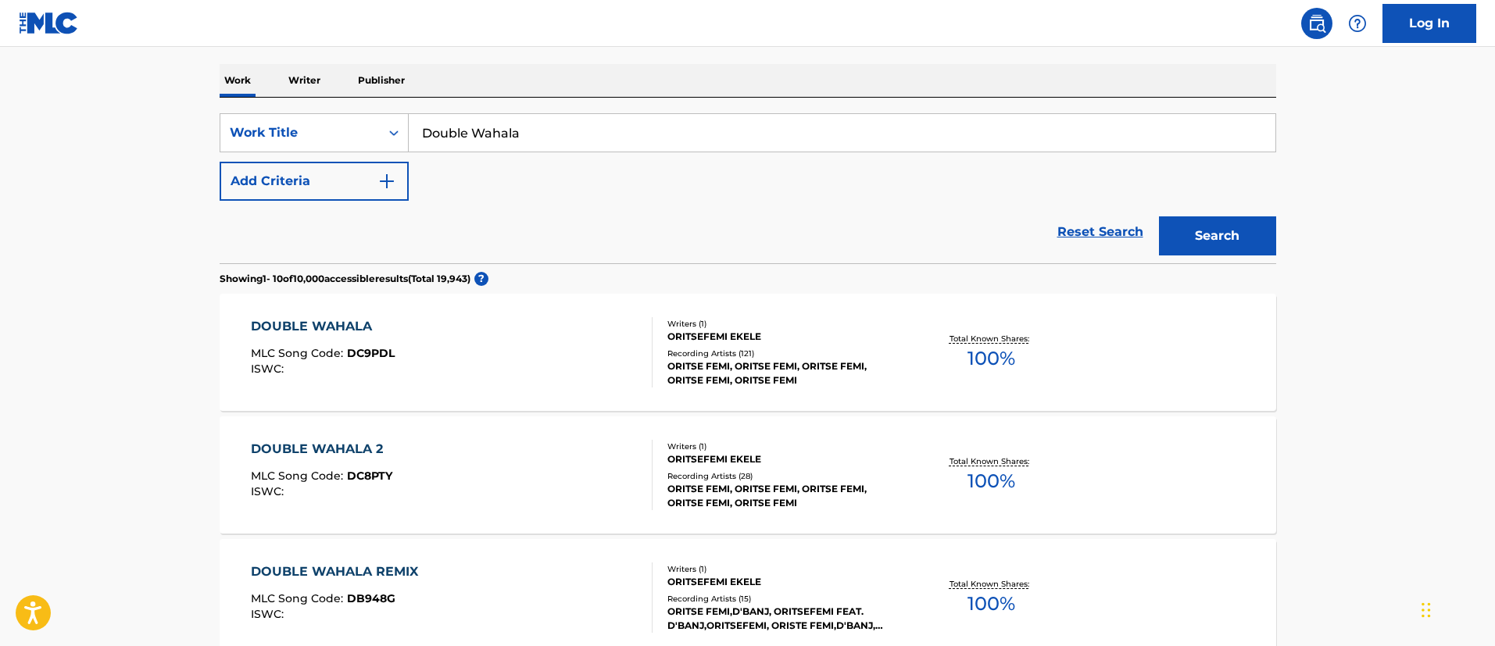
click at [303, 76] on p "Writer" at bounding box center [304, 80] width 41 height 33
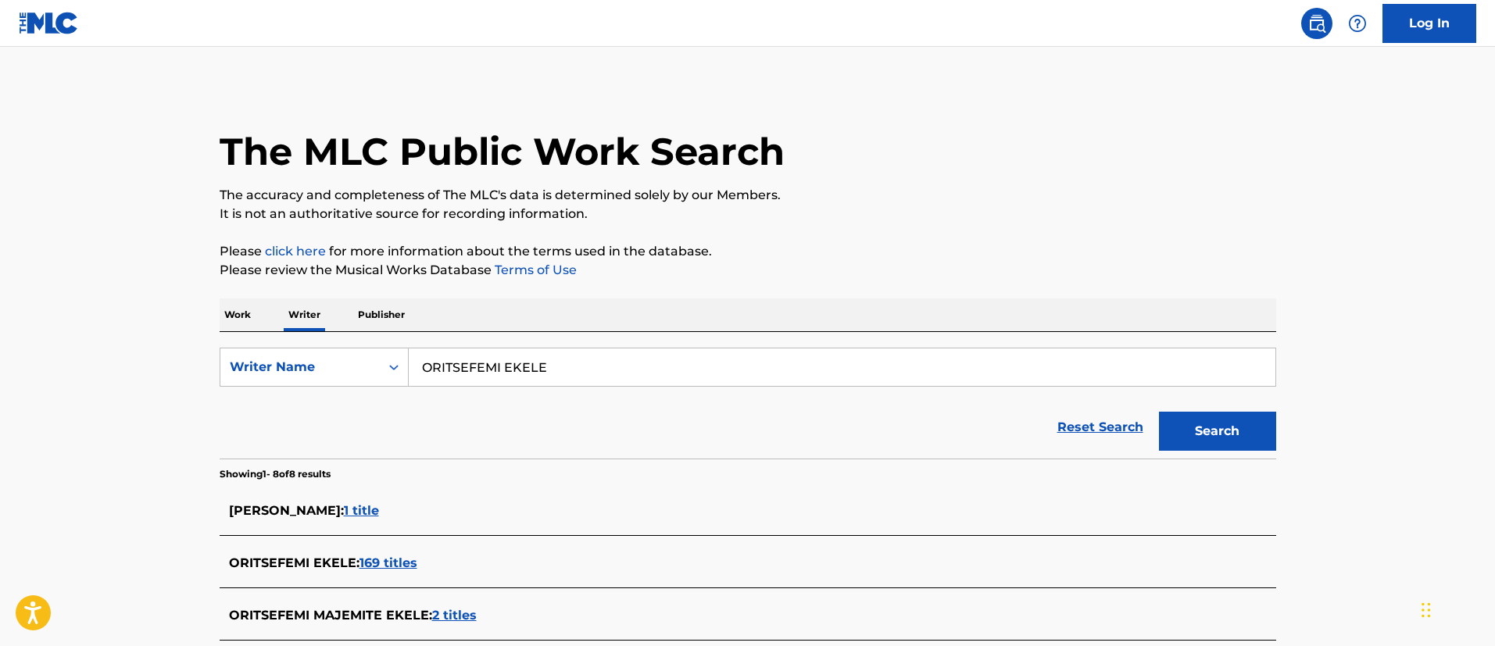
click at [1204, 431] on button "Search" at bounding box center [1217, 431] width 117 height 39
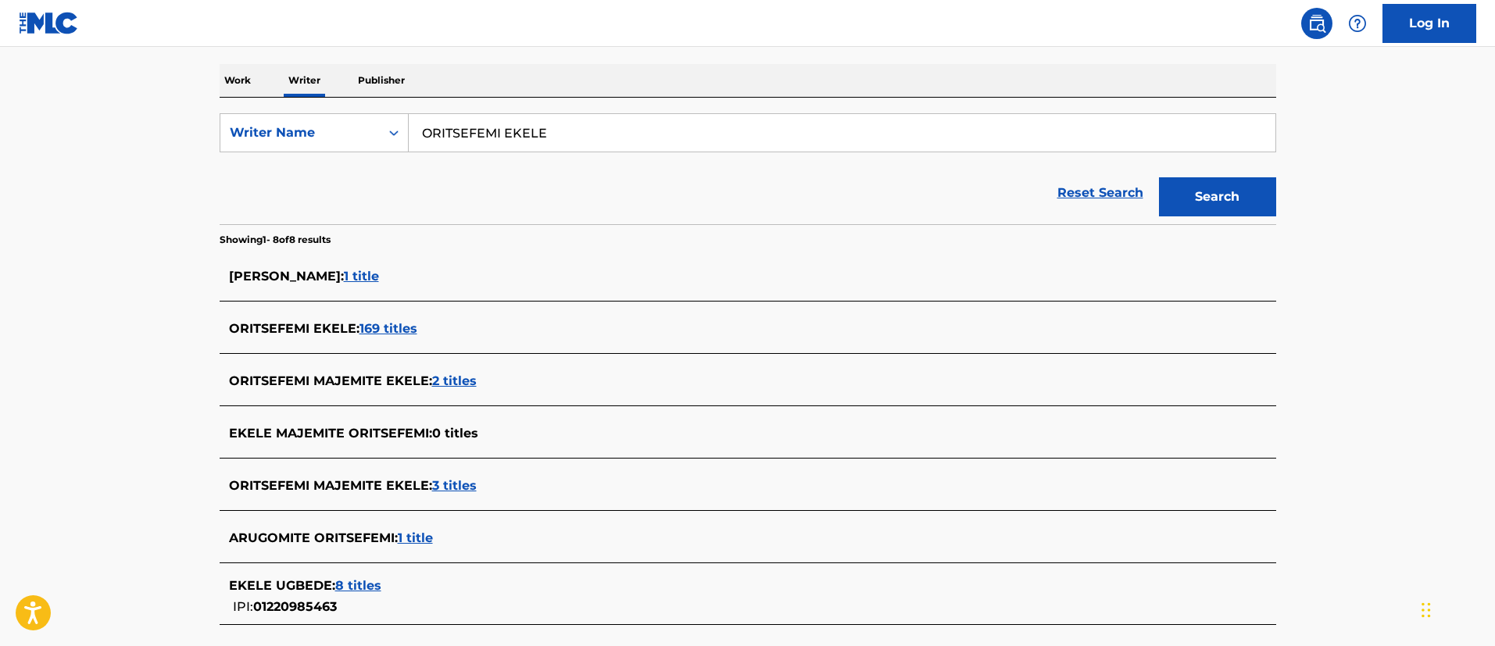
click at [405, 329] on span "169 titles" at bounding box center [389, 328] width 58 height 15
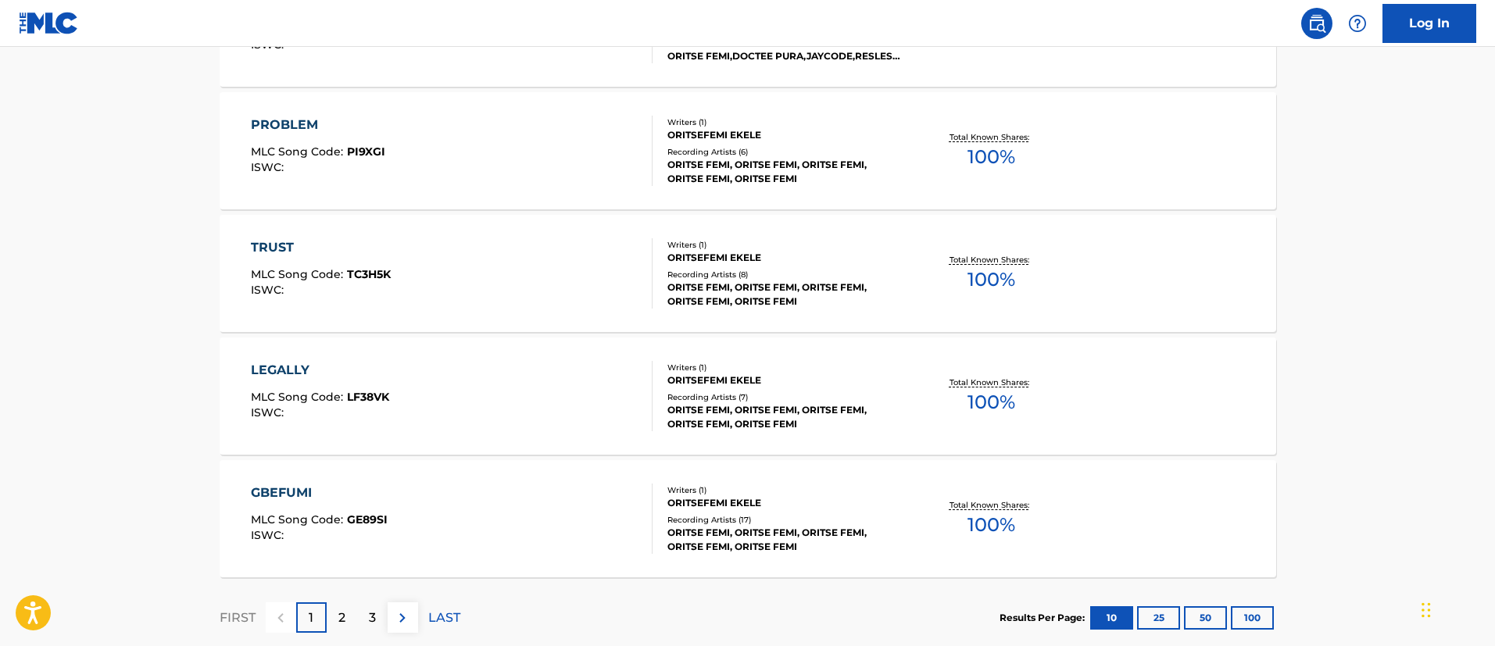
scroll to position [1267, 0]
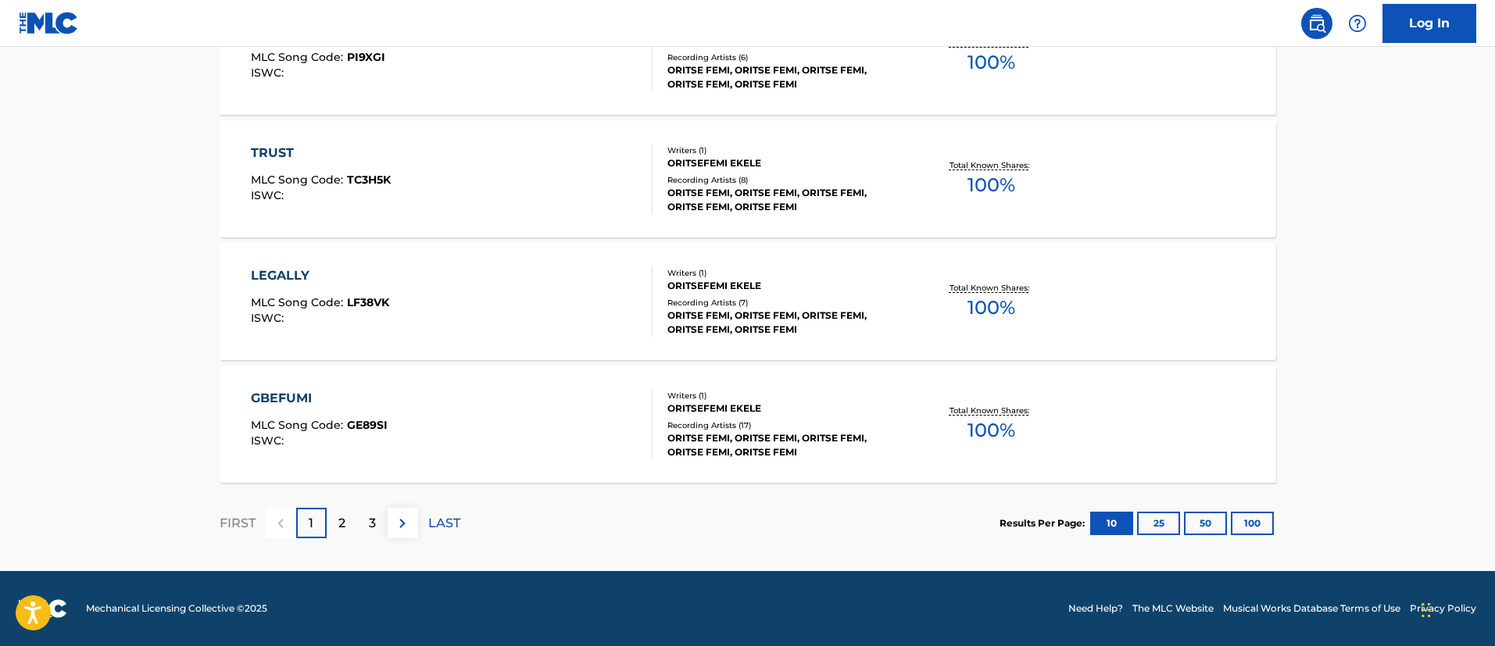
click at [1256, 520] on button "100" at bounding box center [1252, 523] width 43 height 23
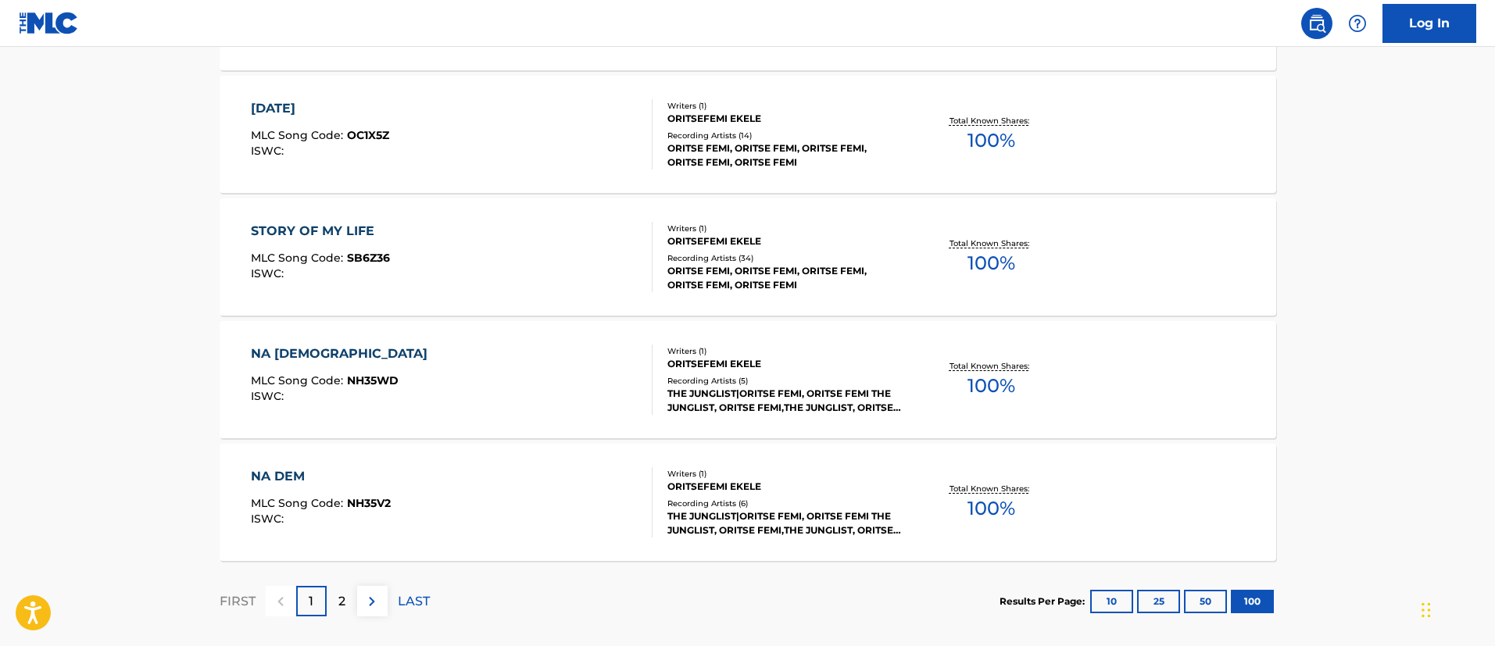
scroll to position [12311, 0]
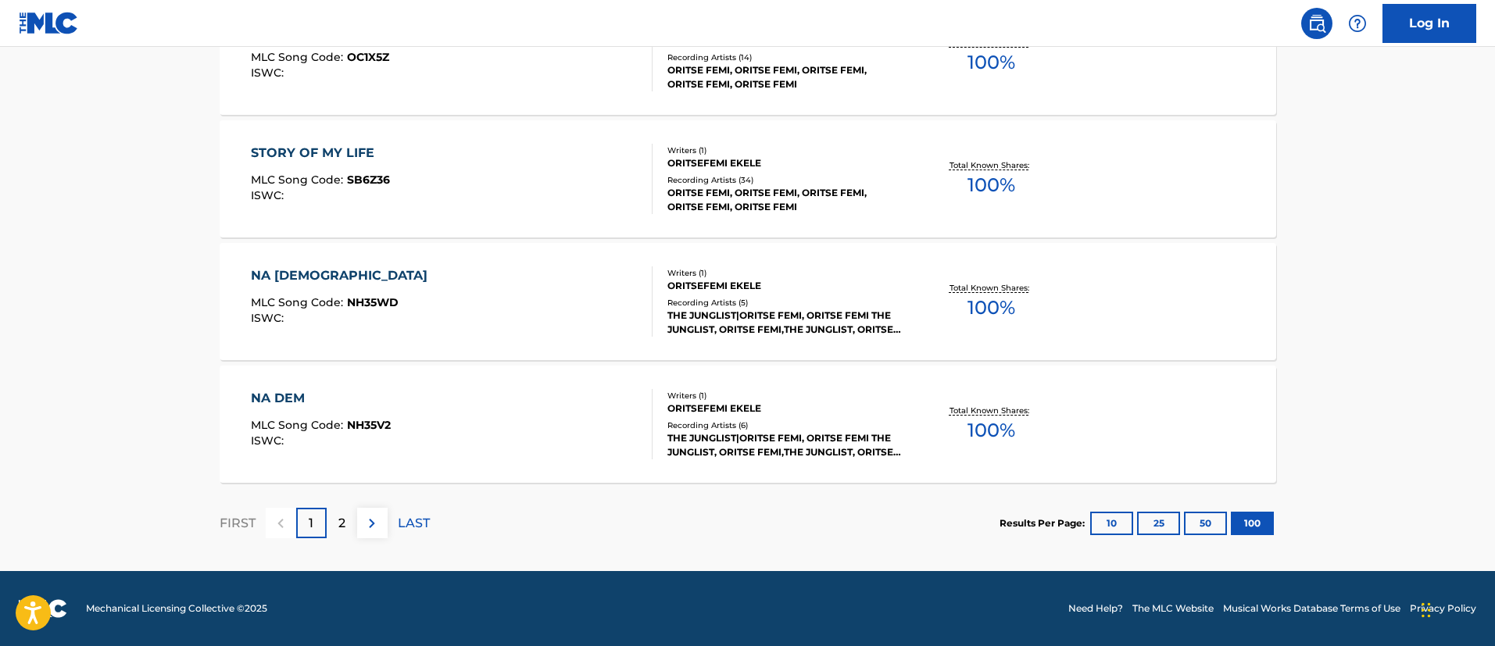
click at [369, 525] on img at bounding box center [372, 523] width 19 height 19
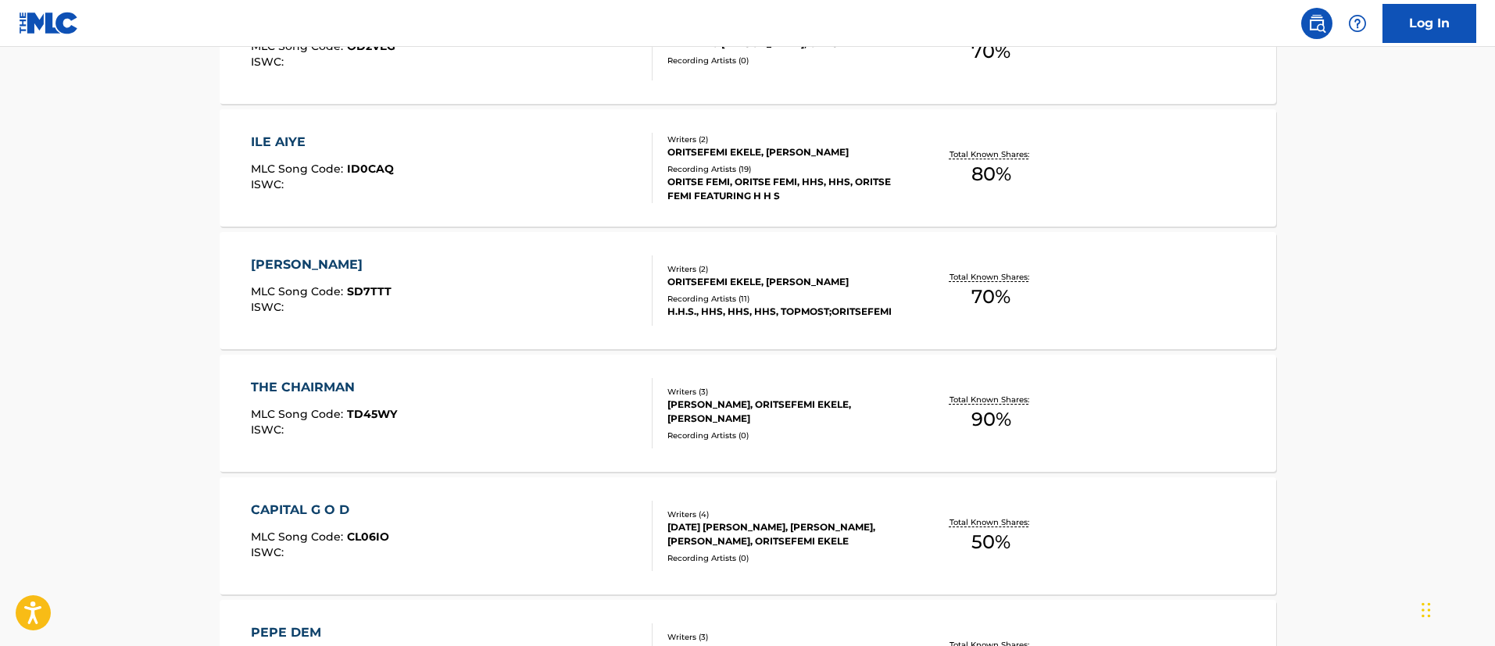
scroll to position [8155, 0]
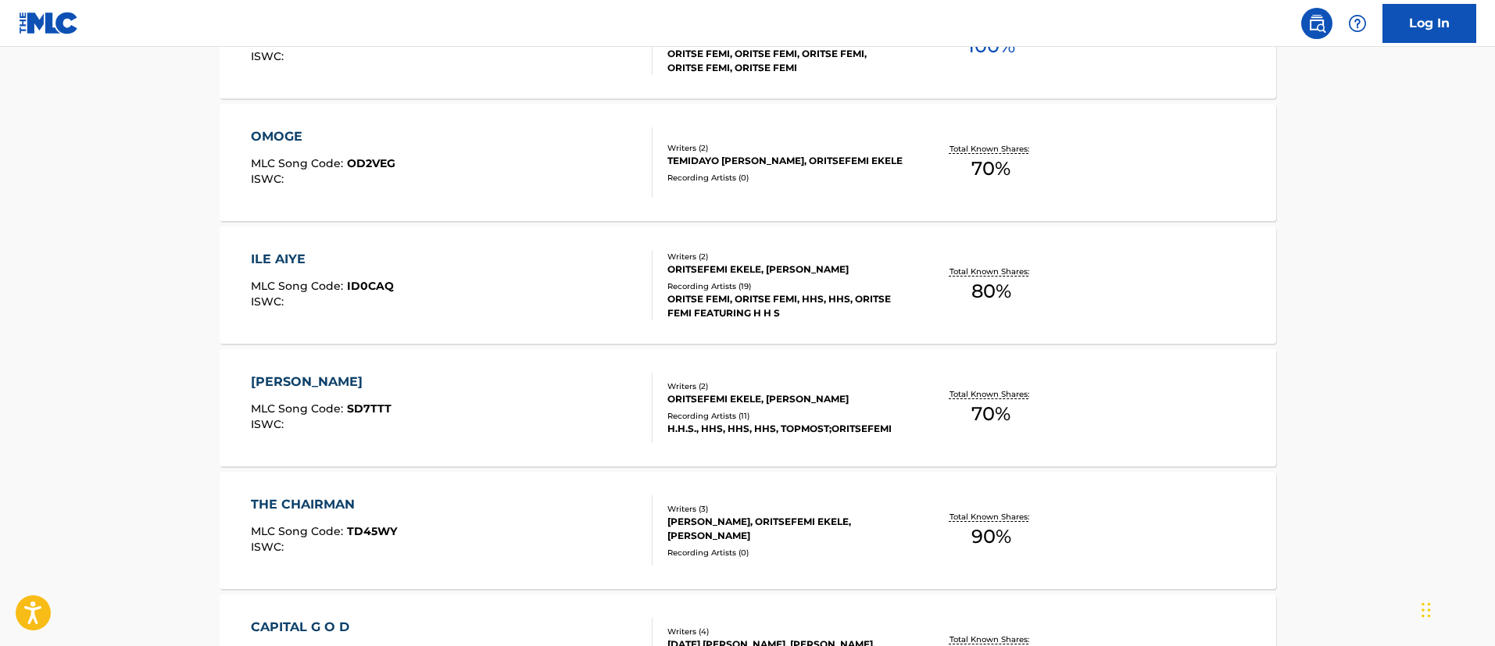
click at [288, 136] on div "OMOGE" at bounding box center [323, 136] width 145 height 19
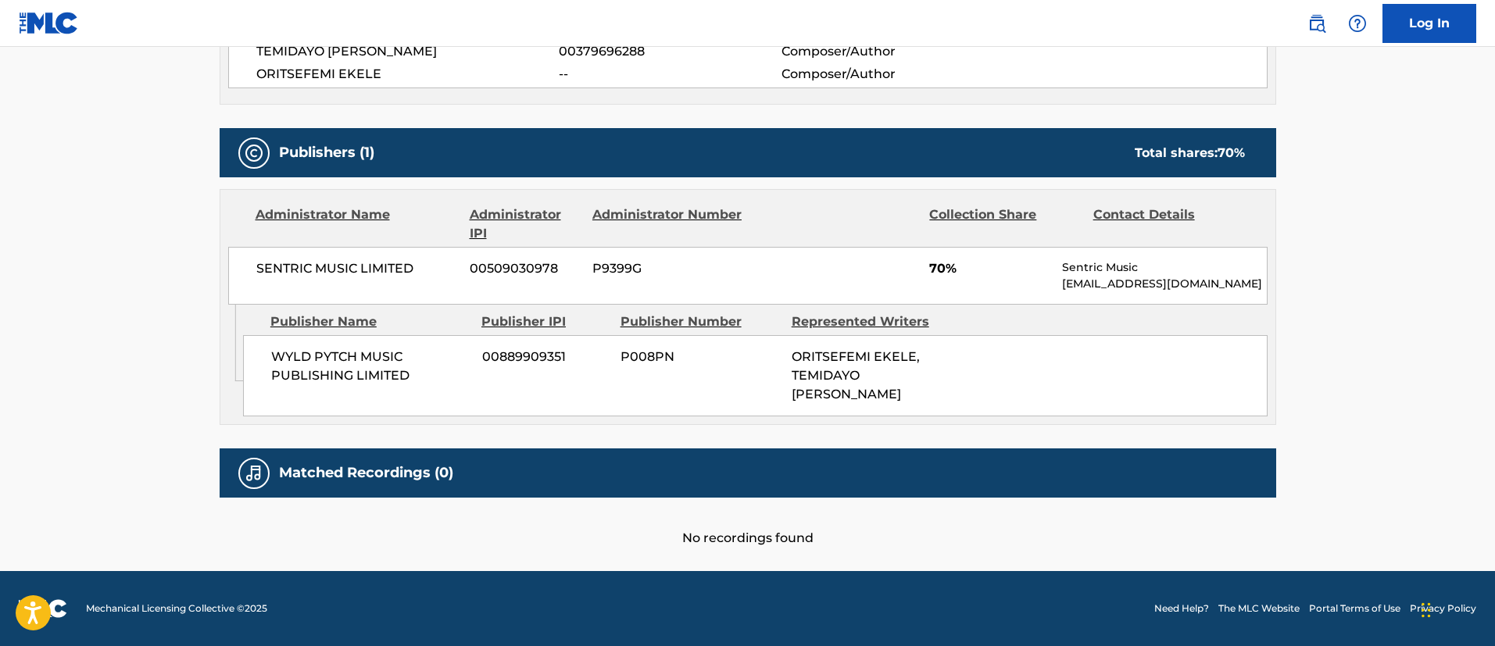
scroll to position [27, 0]
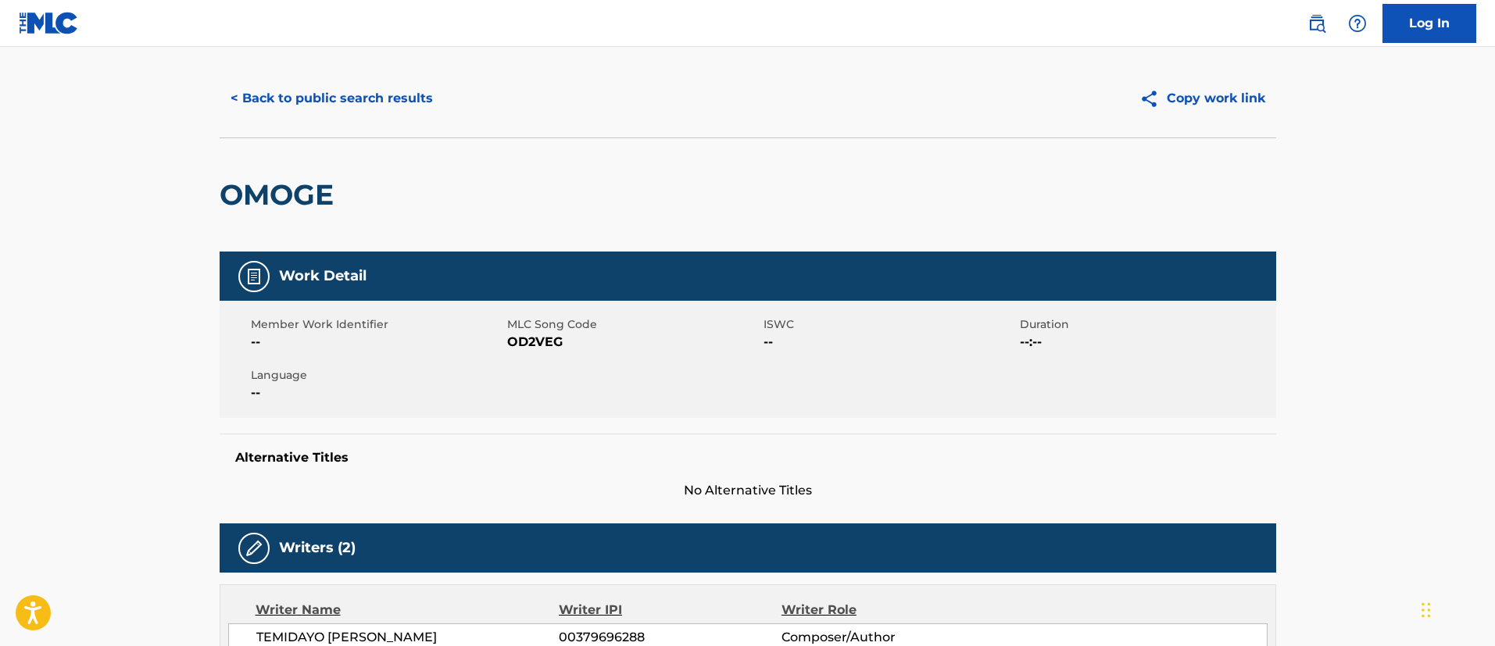
click at [344, 102] on button "< Back to public search results" at bounding box center [332, 98] width 224 height 39
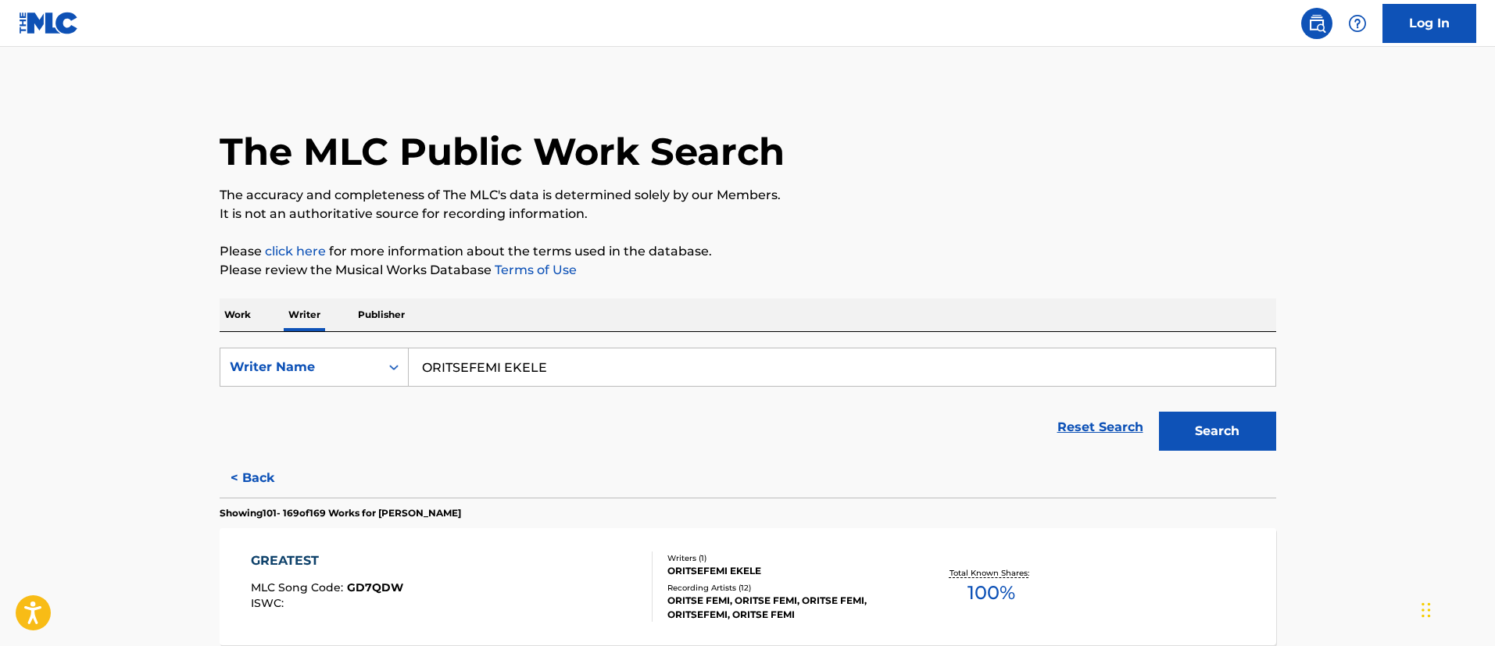
click at [249, 482] on button "< Back" at bounding box center [267, 478] width 94 height 39
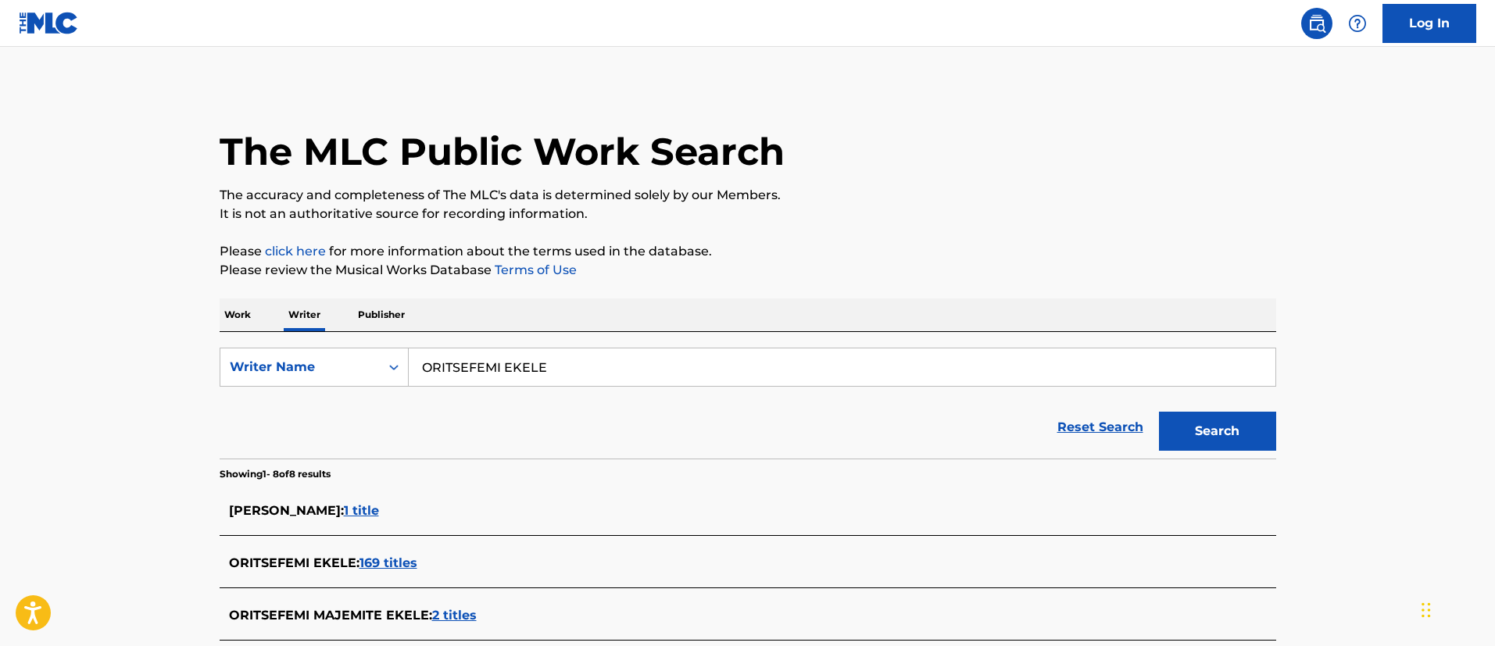
scroll to position [352, 0]
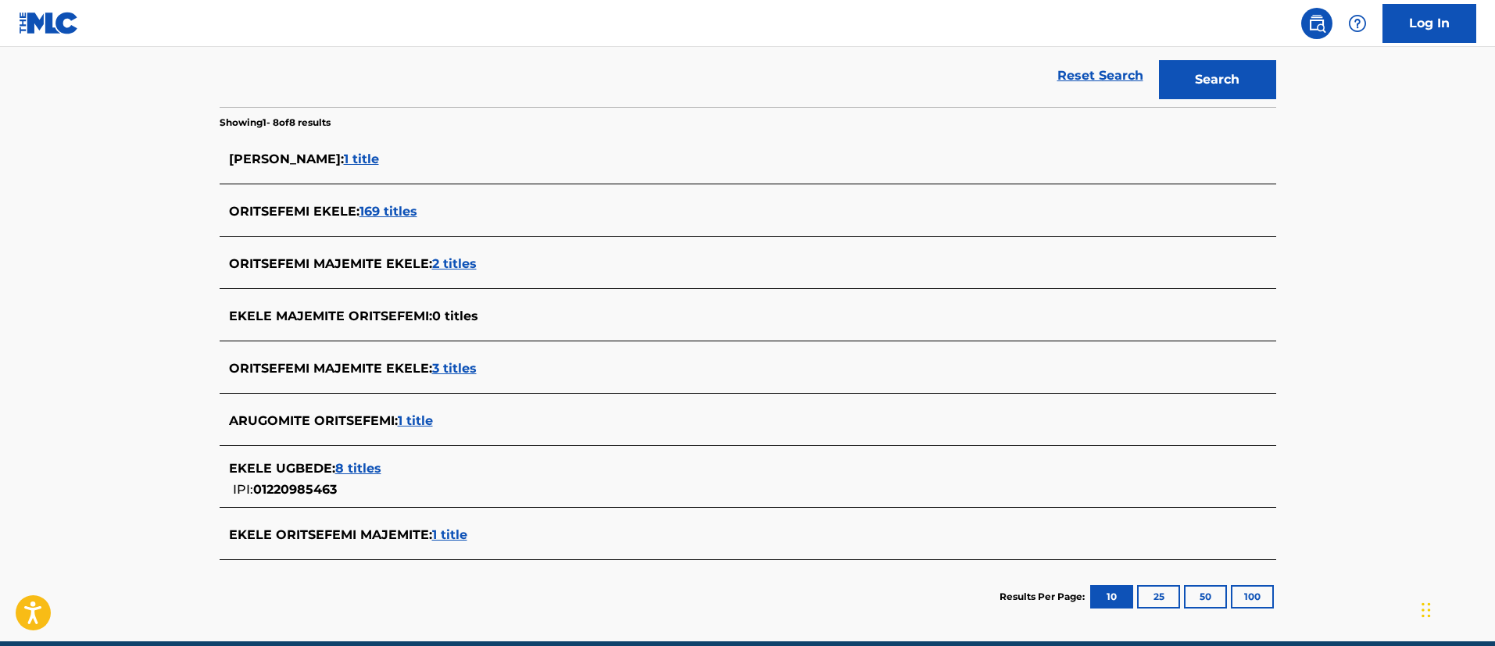
click at [458, 263] on span "2 titles" at bounding box center [454, 263] width 45 height 15
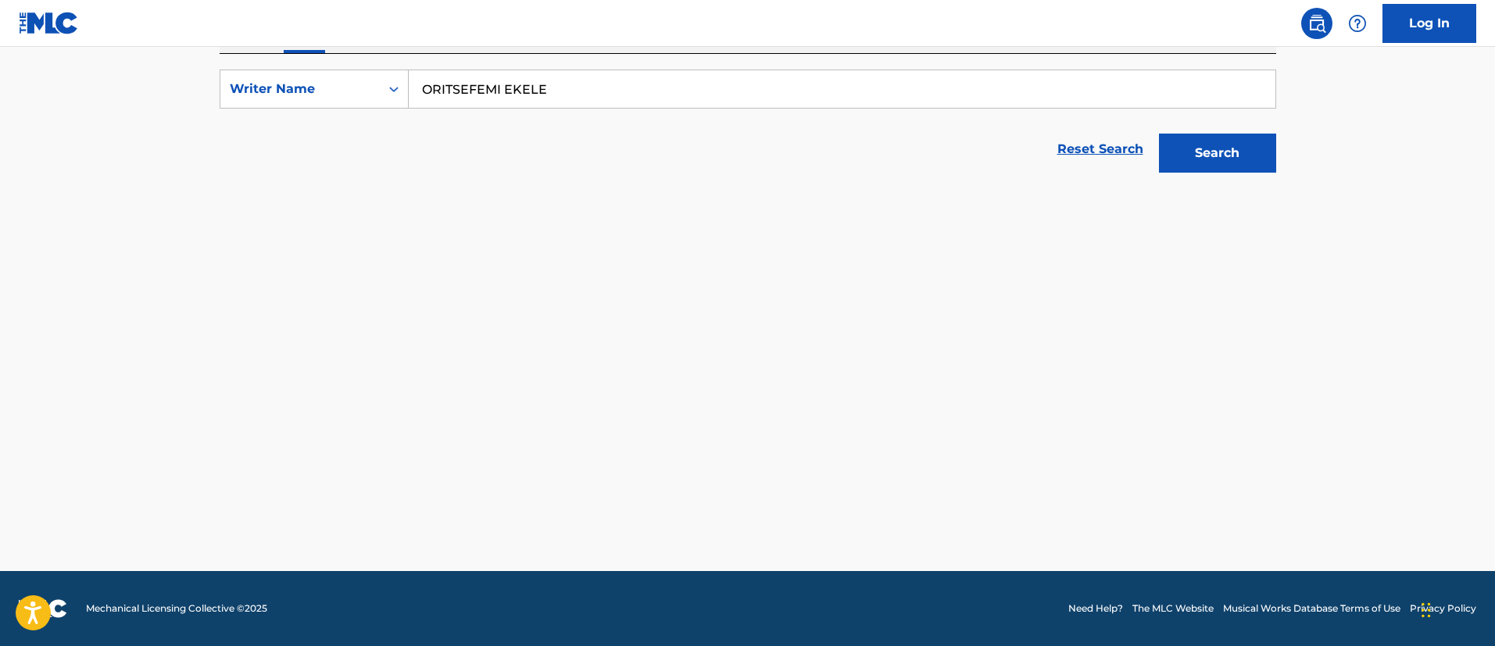
scroll to position [278, 0]
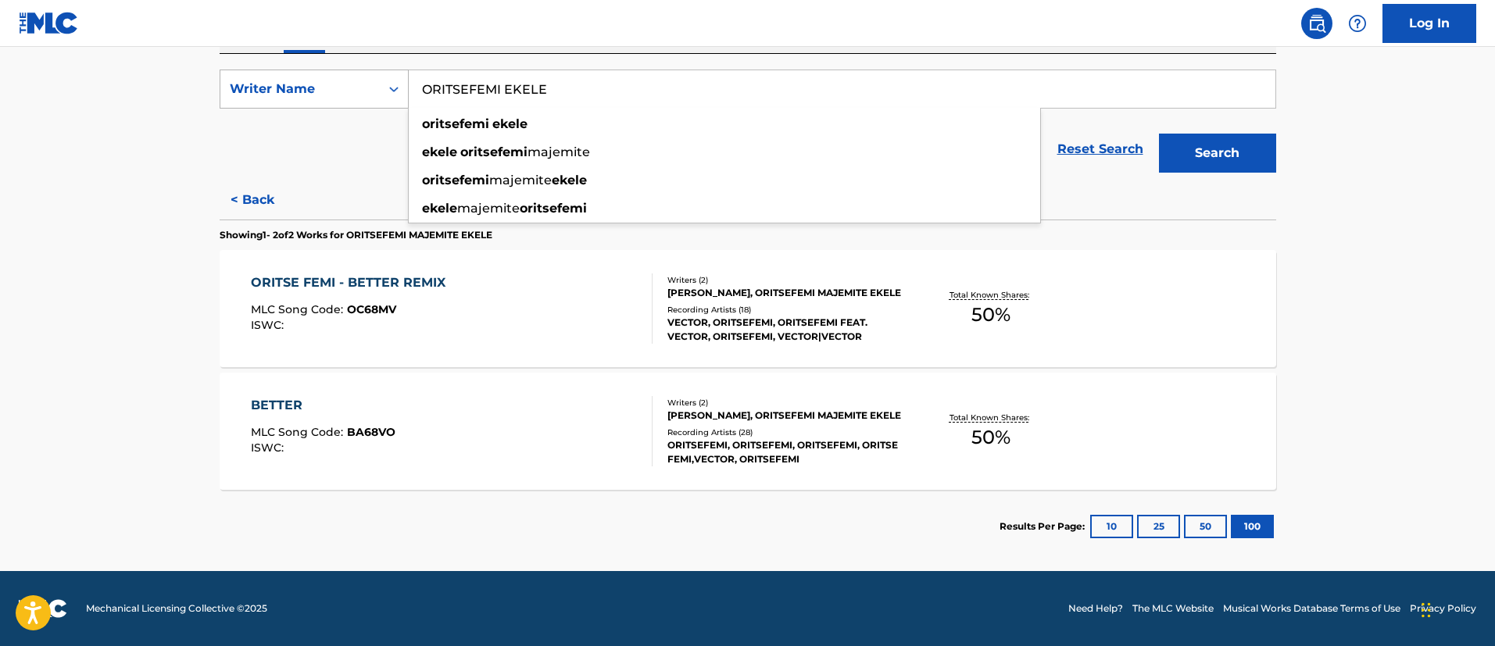
drag, startPoint x: 616, startPoint y: 82, endPoint x: 385, endPoint y: 90, distance: 230.7
click at [385, 90] on div "SearchWithCriteriaadeb17ca-d7d1-4910-a885-565473d1294f Writer Name [PERSON_NAME…" at bounding box center [748, 89] width 1057 height 39
